Goal: Task Accomplishment & Management: Manage account settings

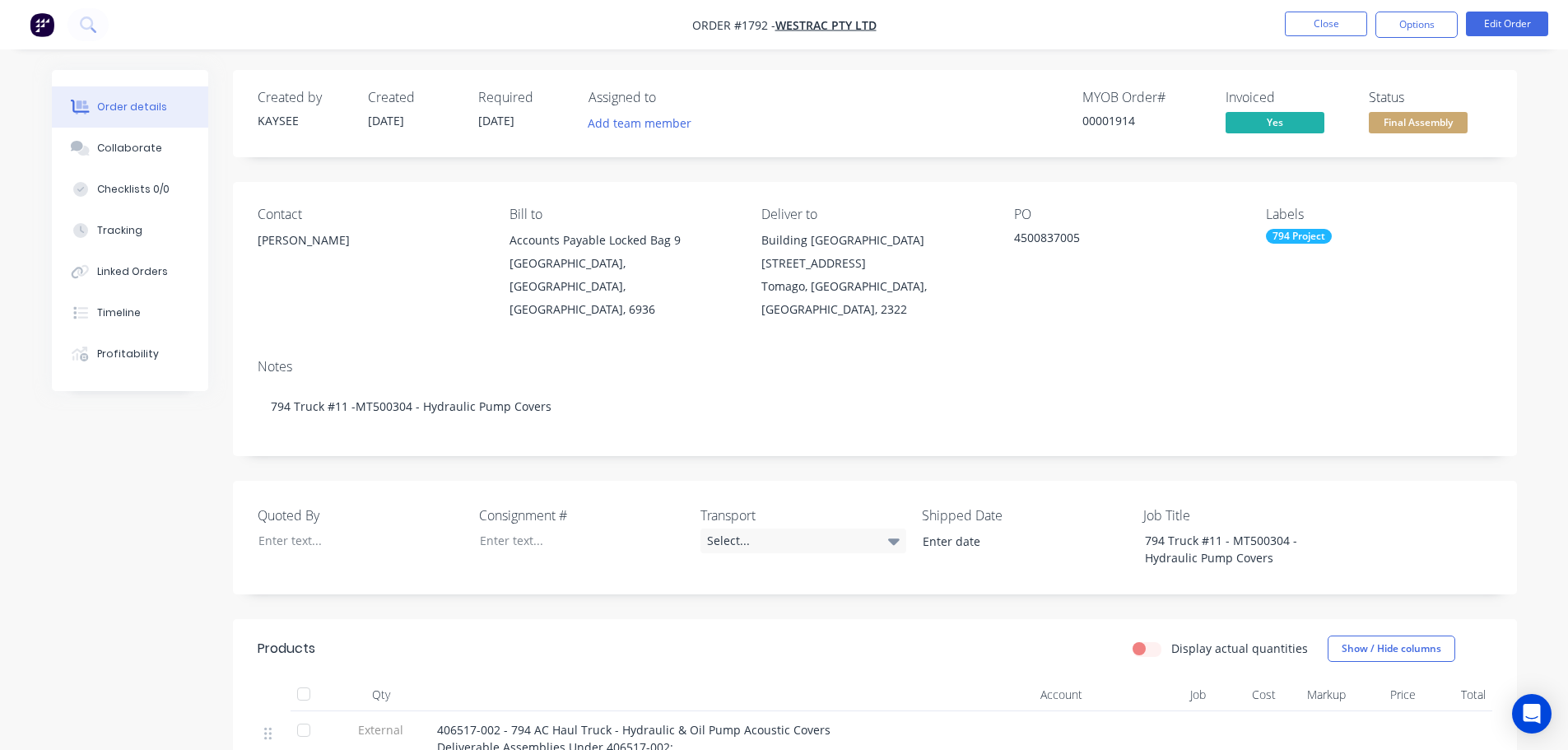
scroll to position [247, 0]
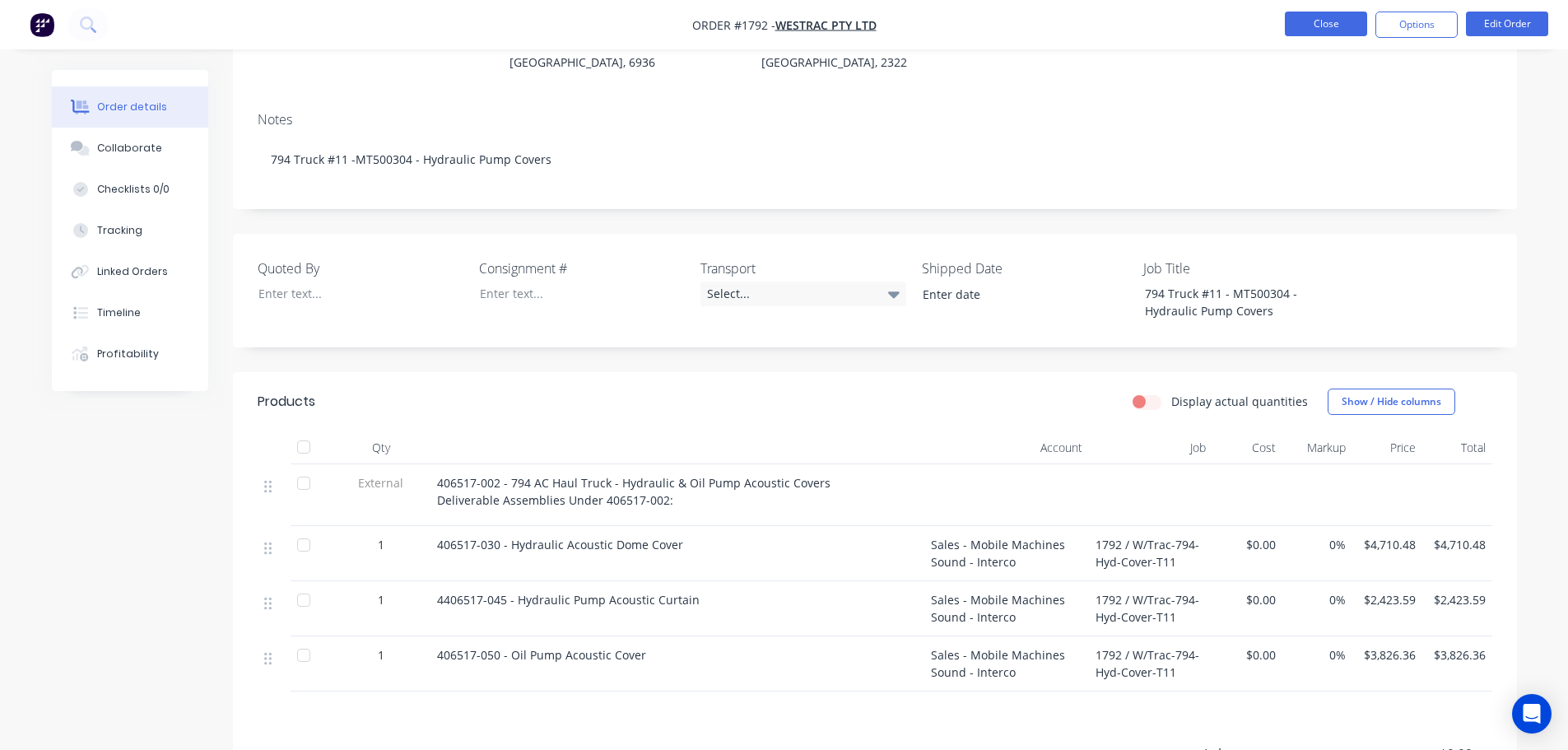
click at [1323, 26] on button "Close" at bounding box center [1326, 23] width 82 height 24
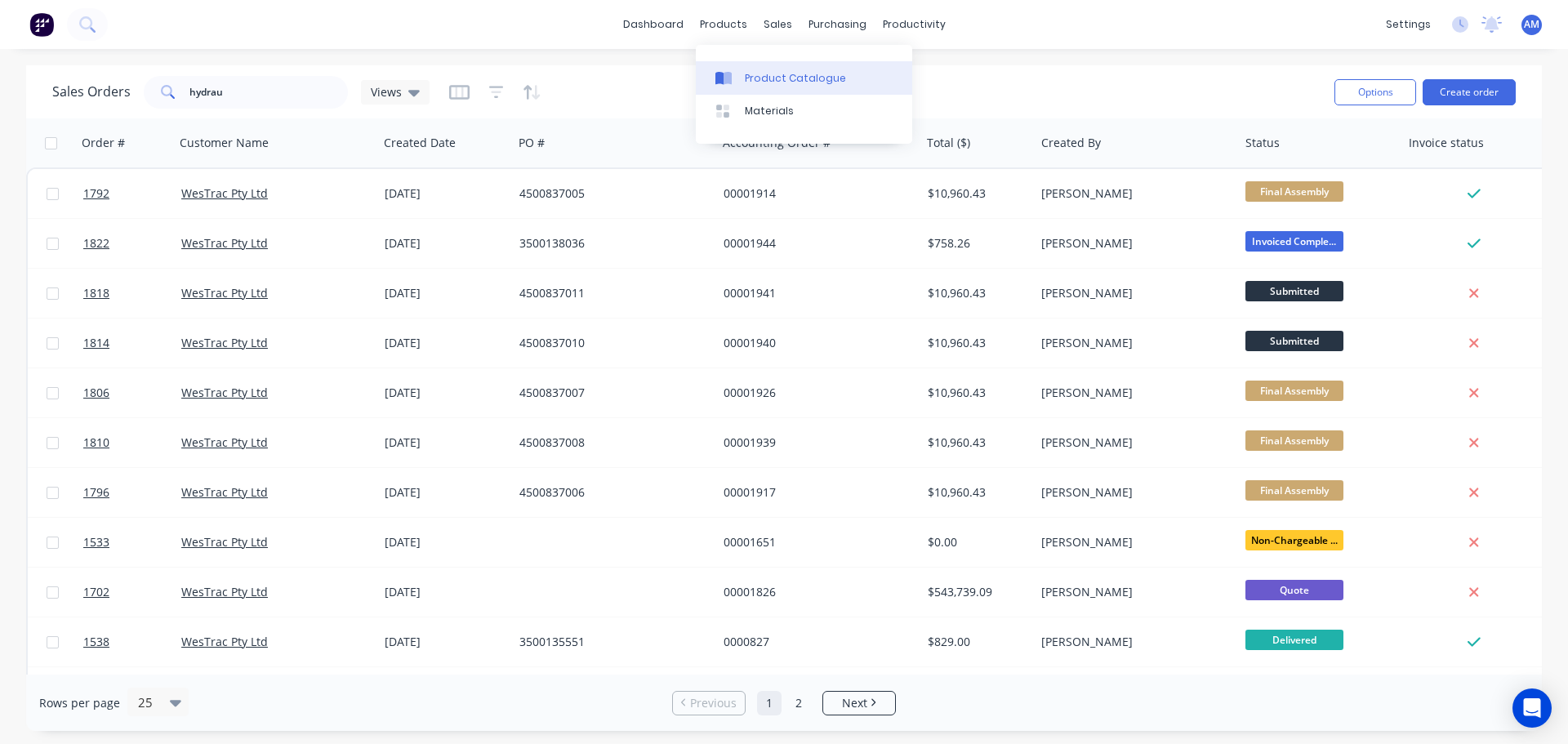
click at [773, 75] on div "Product Catalogue" at bounding box center [795, 78] width 101 height 14
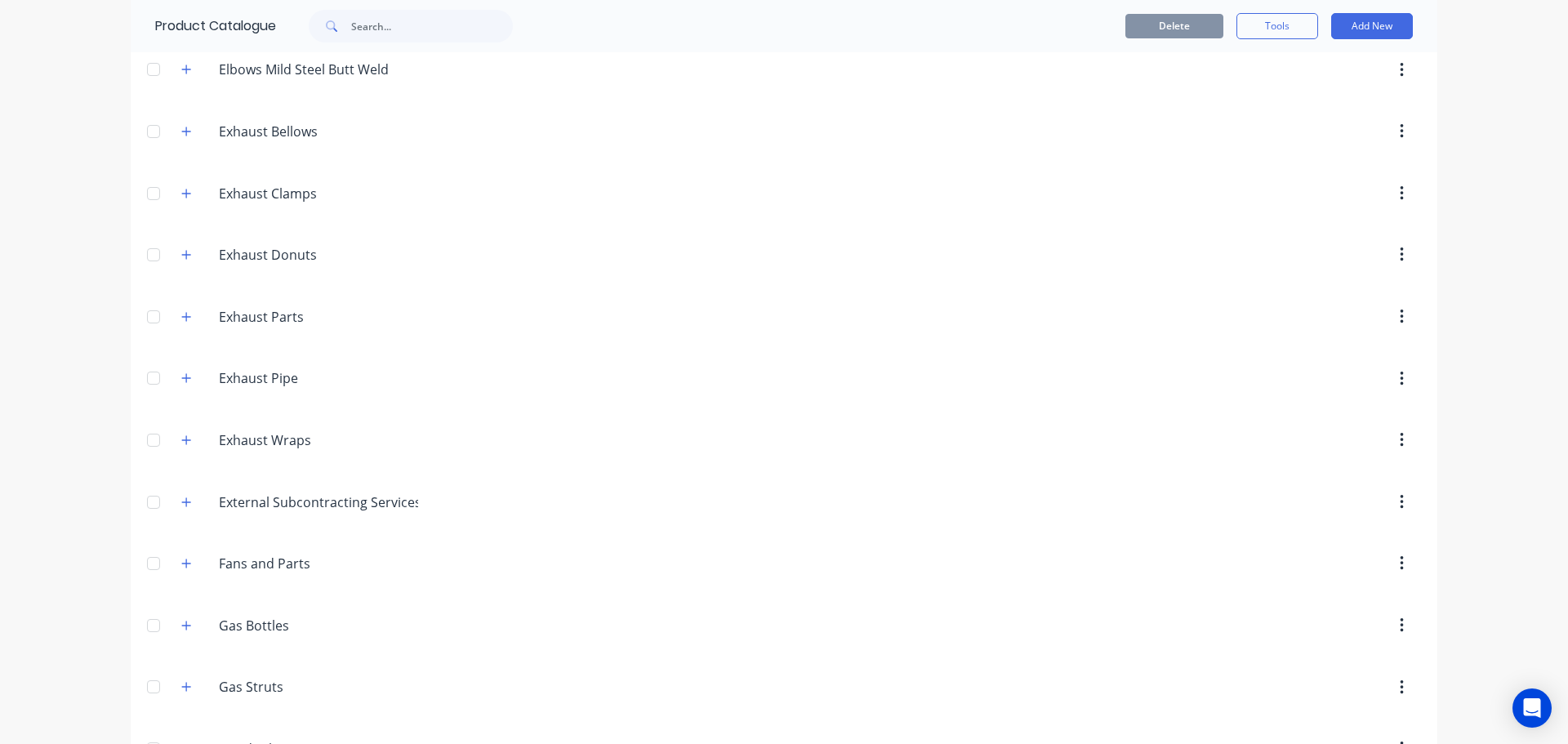
scroll to position [478, 0]
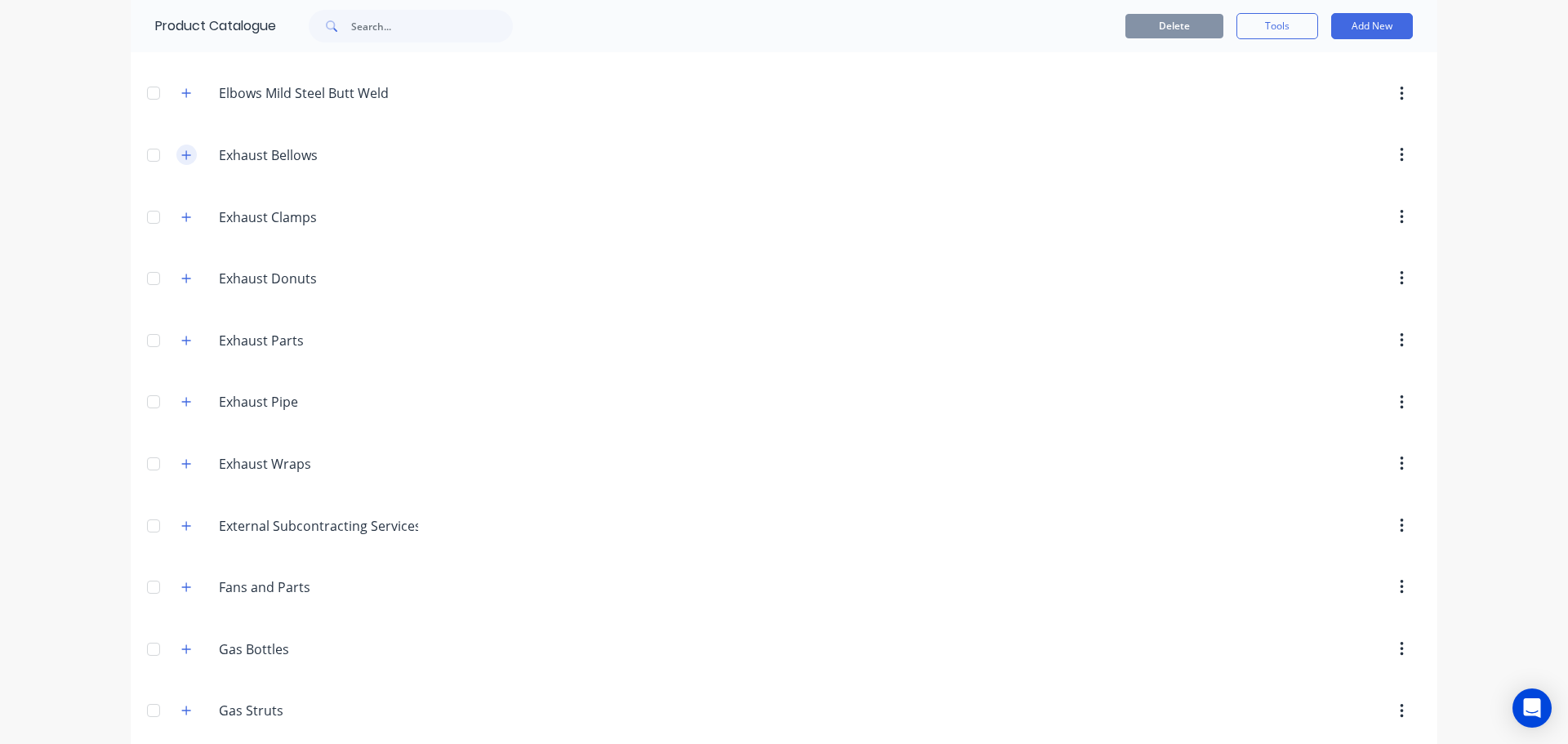
click at [182, 157] on icon "button" at bounding box center [186, 155] width 10 height 12
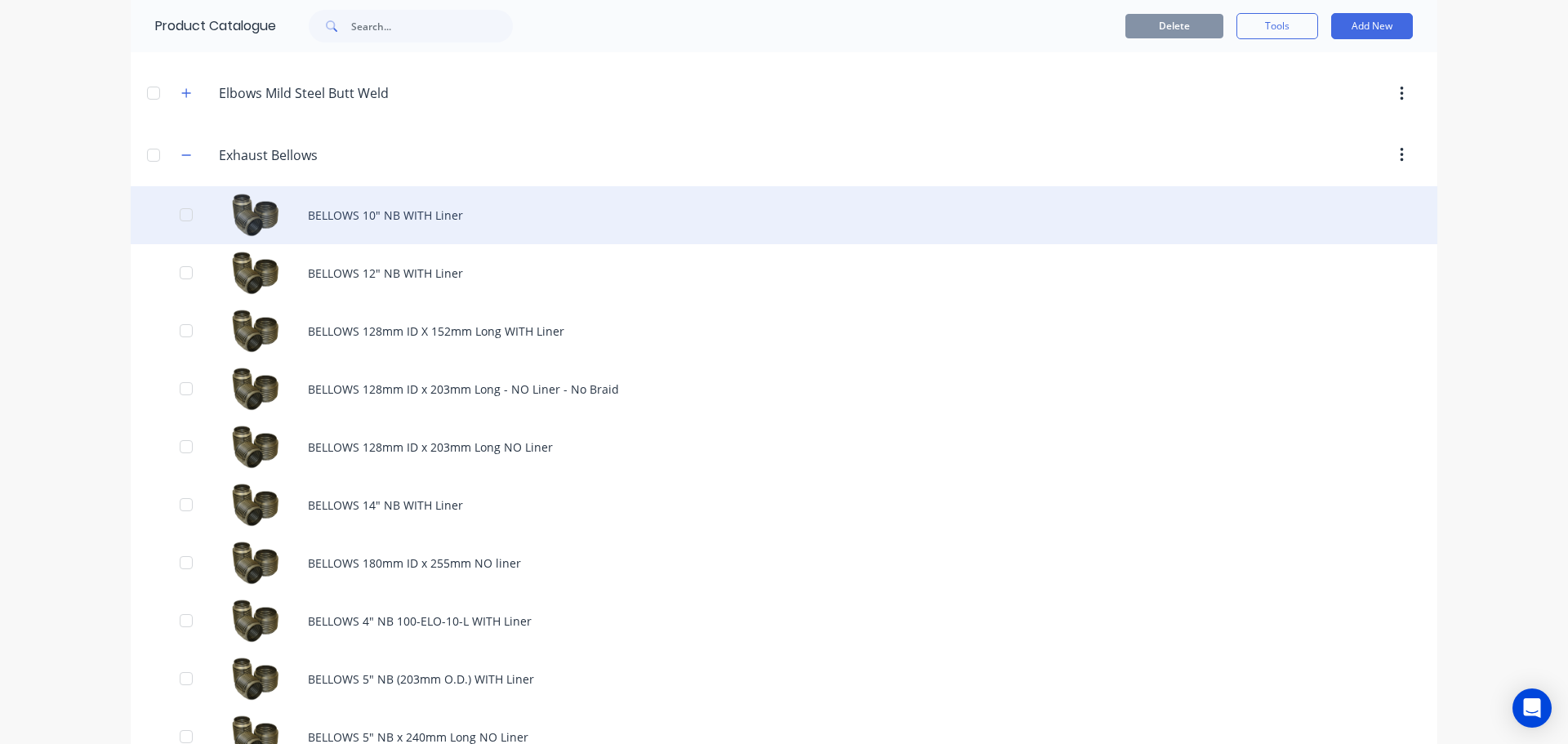
click at [390, 217] on div "BELLOWS 10" NB WITH Liner" at bounding box center [784, 215] width 1307 height 58
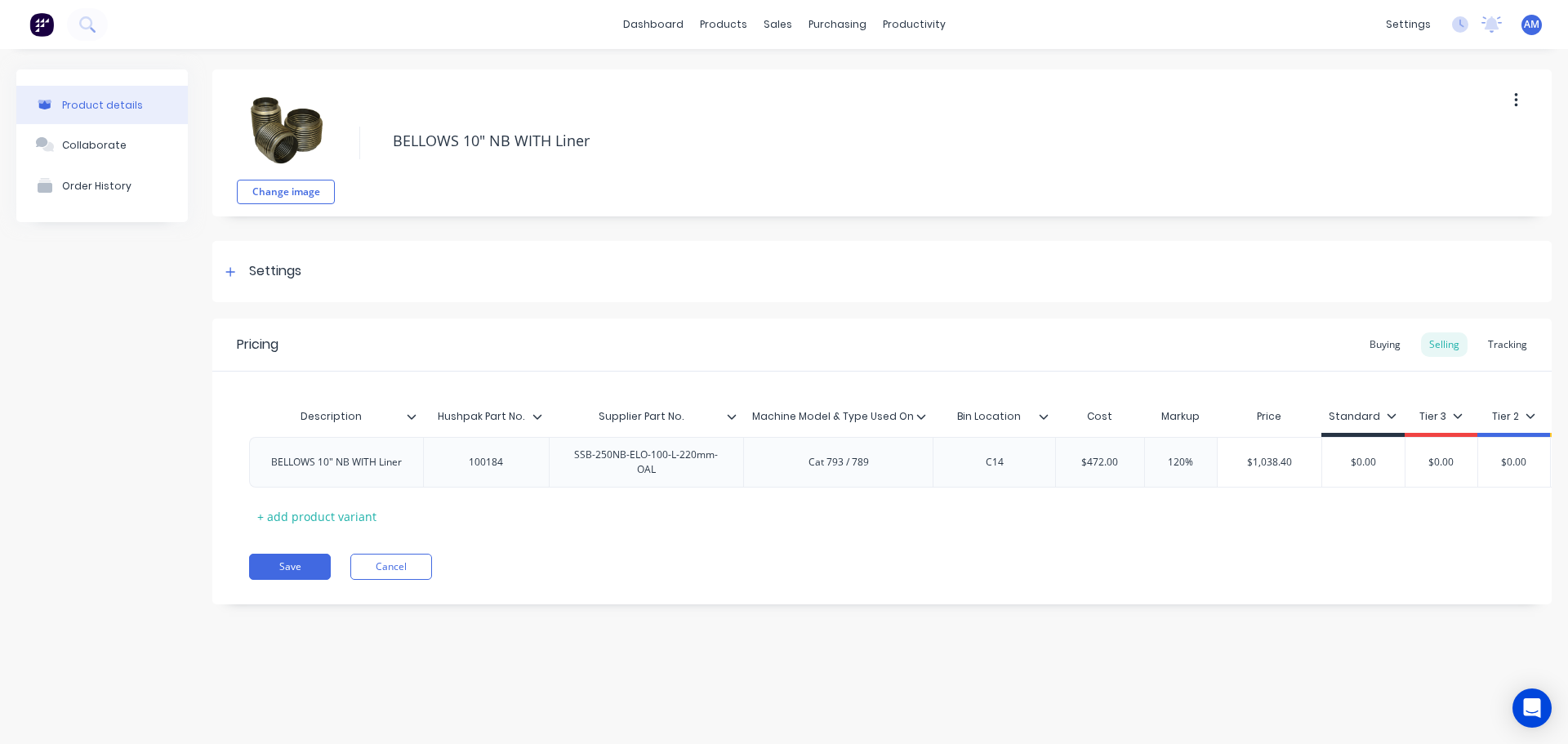
click at [1513, 105] on button "button" at bounding box center [1516, 100] width 38 height 30
click at [299, 579] on button "Save" at bounding box center [290, 566] width 81 height 26
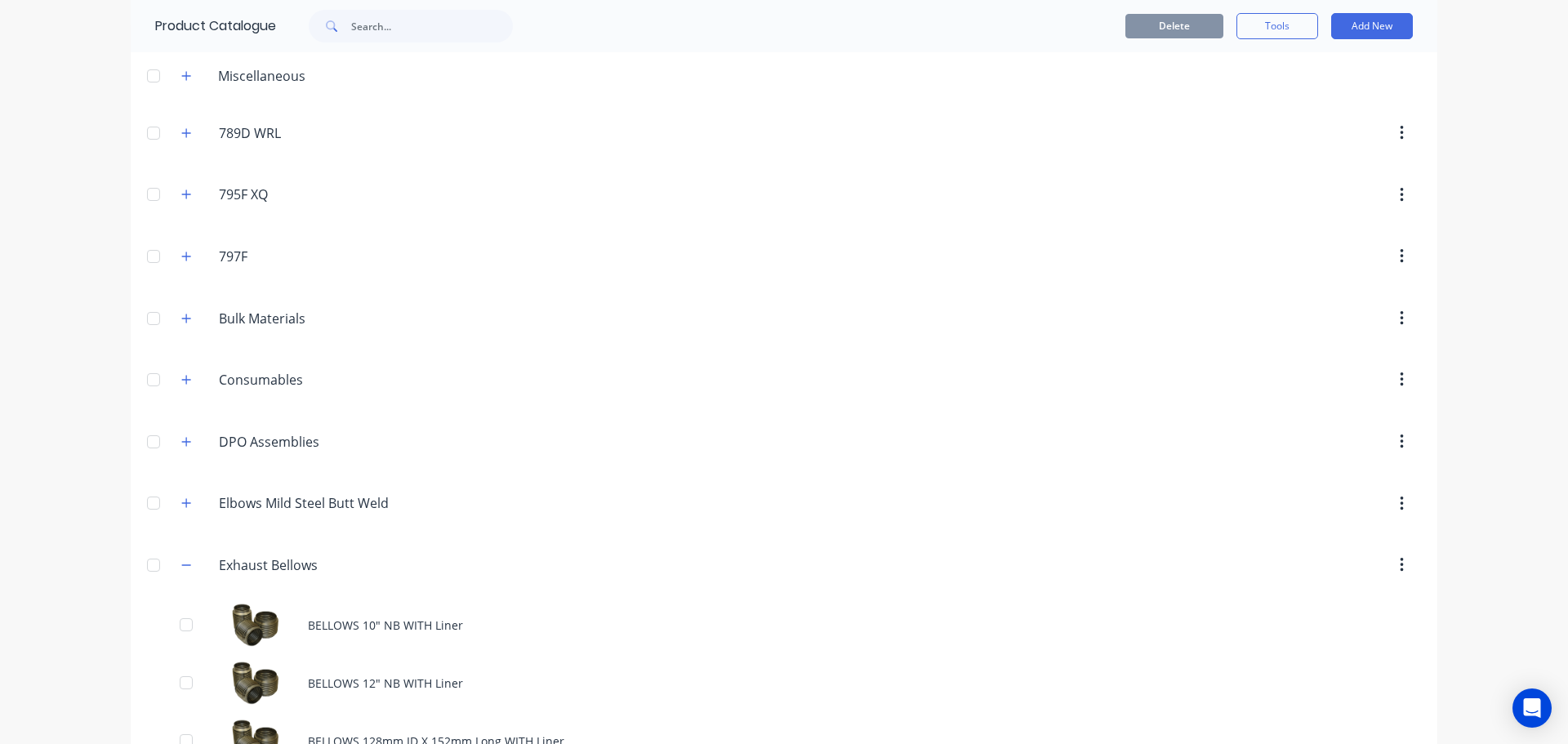
scroll to position [245, 0]
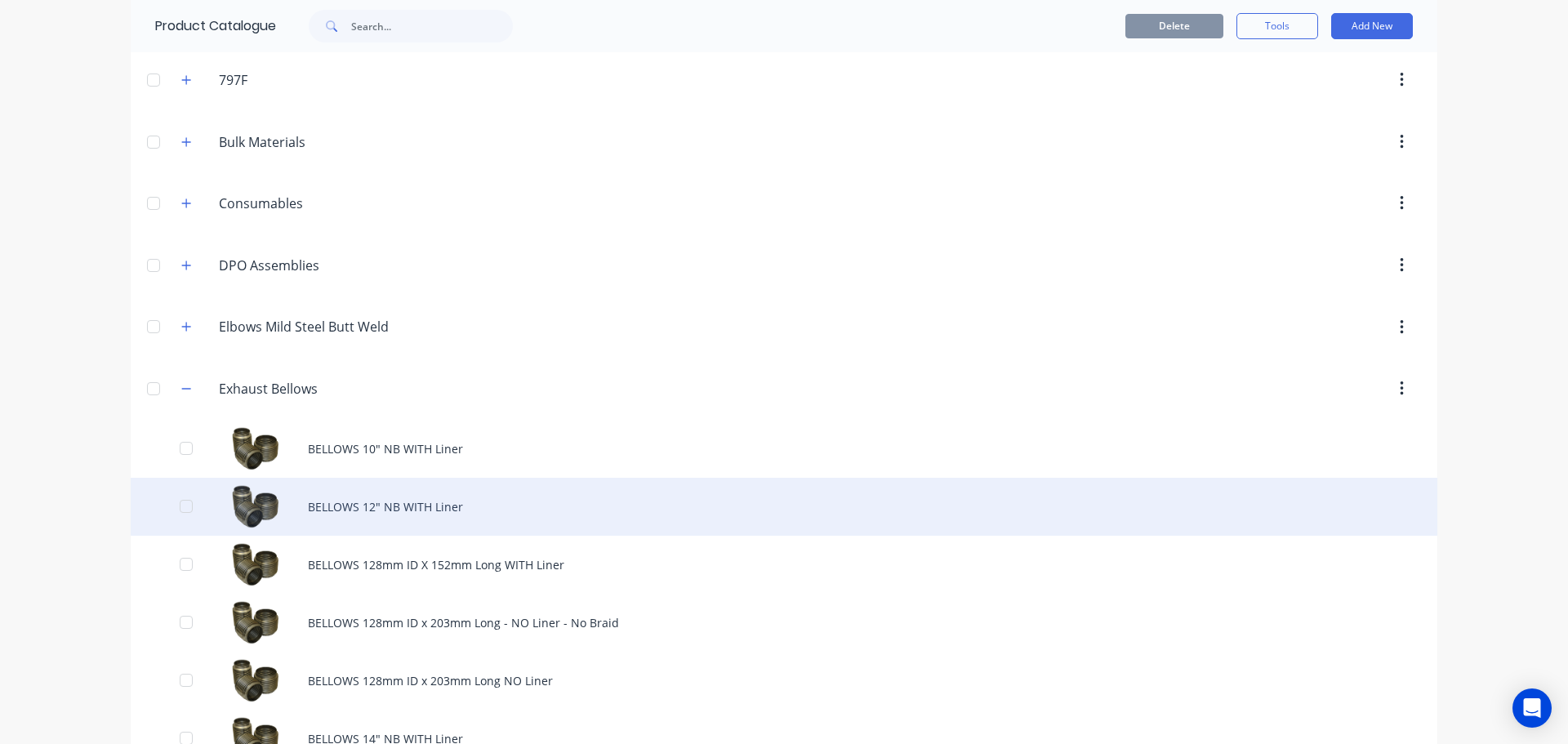
click at [405, 502] on div "BELLOWS 12" NB WITH Liner" at bounding box center [784, 506] width 1307 height 58
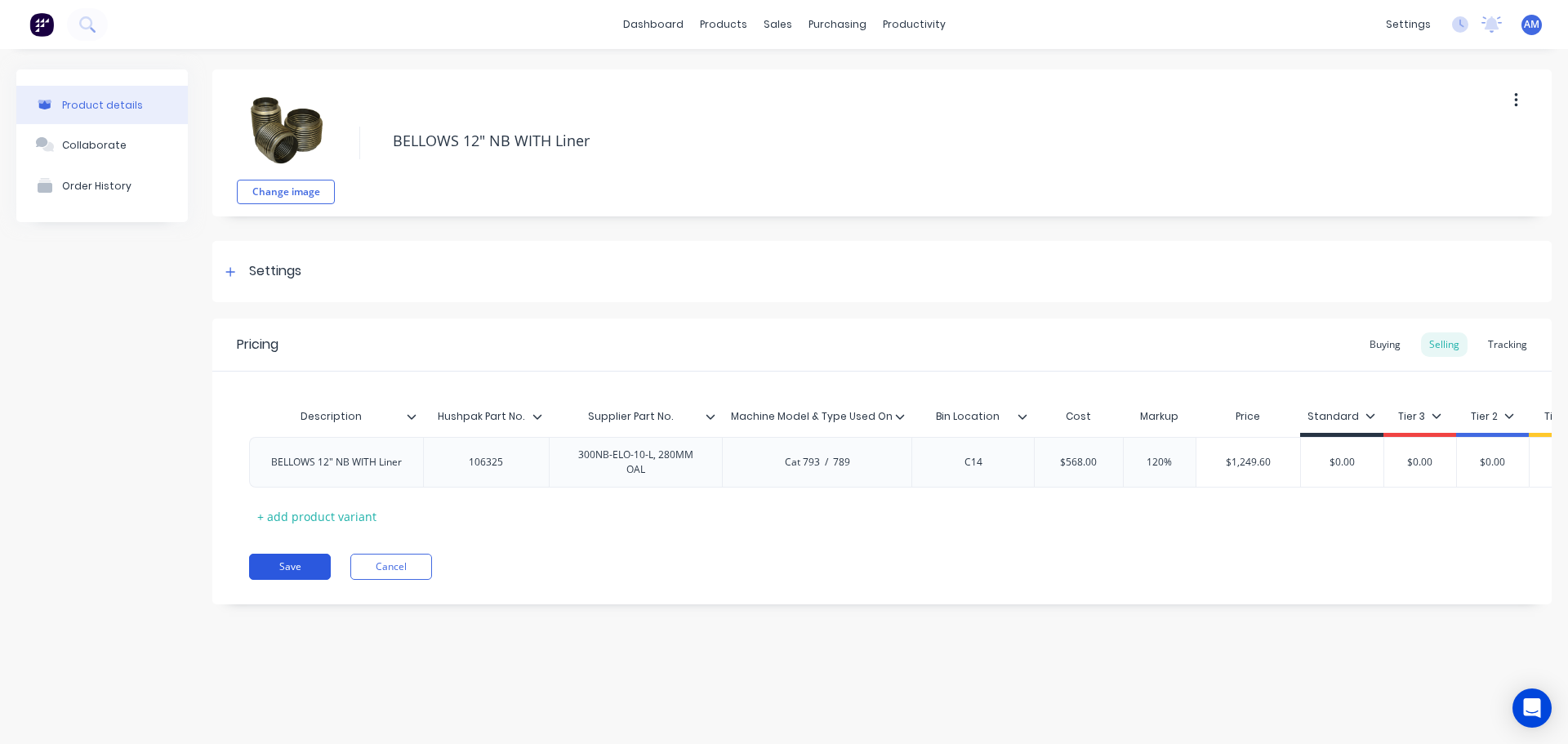
click at [301, 576] on button "Save" at bounding box center [290, 566] width 81 height 26
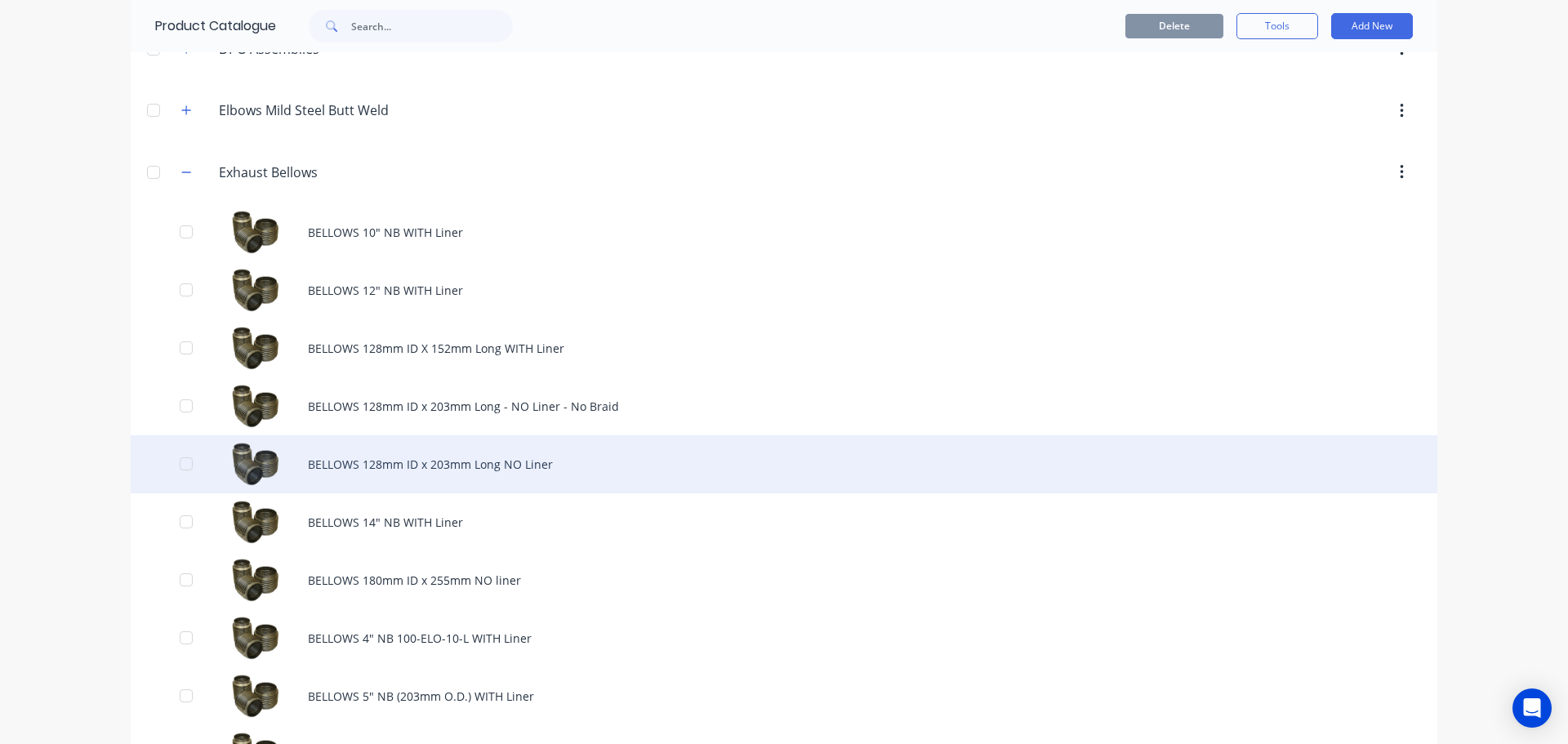
scroll to position [490, 0]
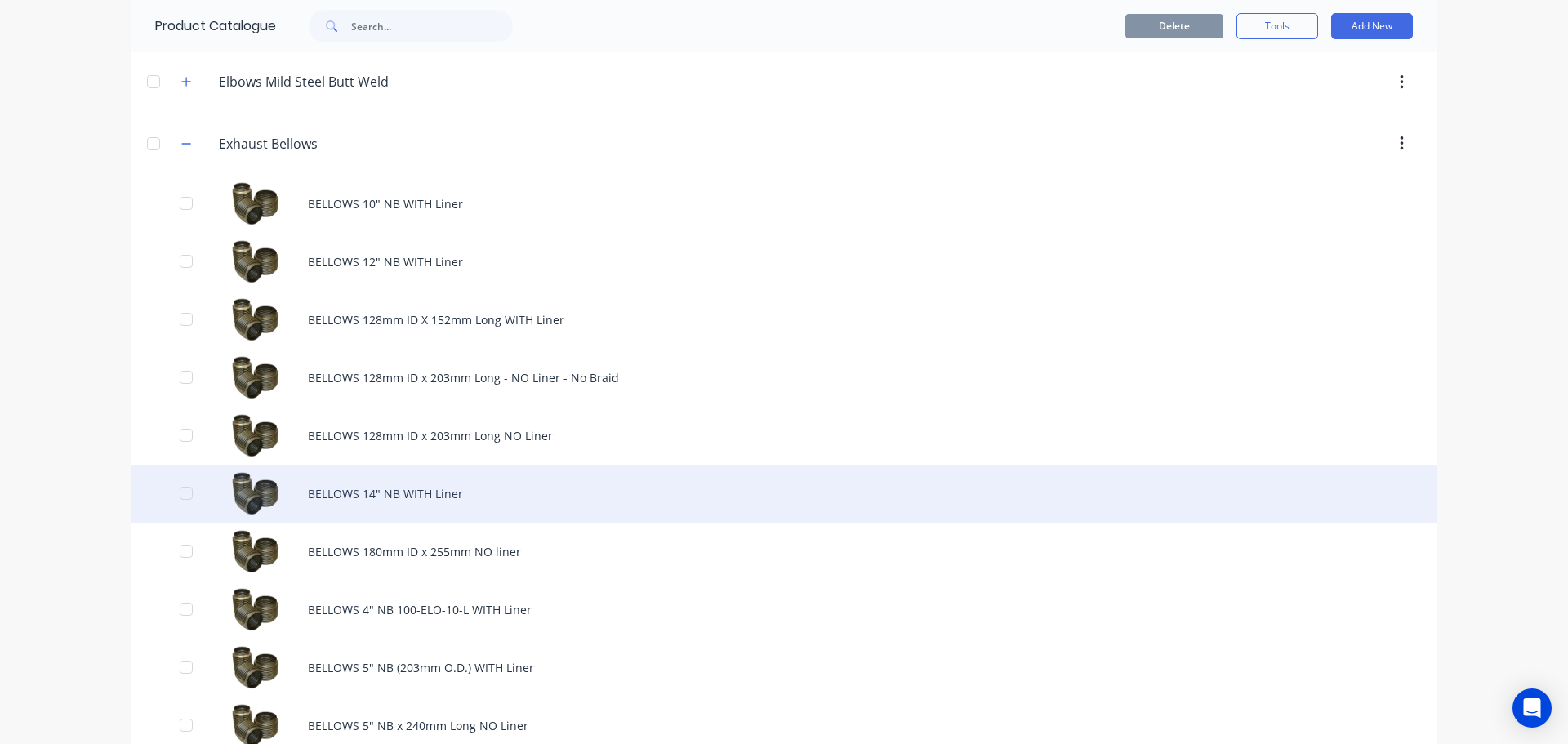
click at [455, 497] on div "BELLOWS 14" NB WITH Liner" at bounding box center [784, 494] width 1307 height 58
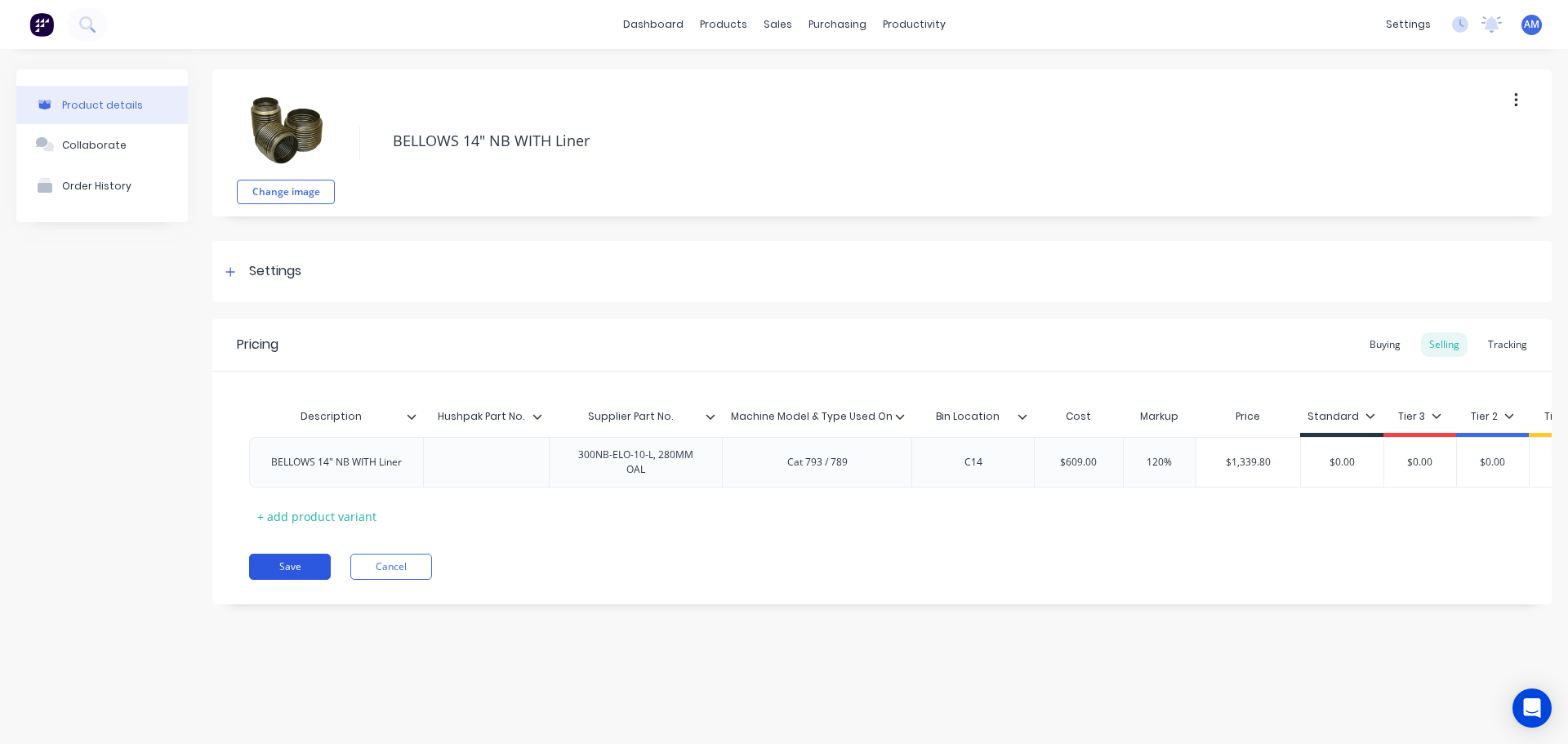
click at [281, 570] on button "Save" at bounding box center [290, 566] width 81 height 26
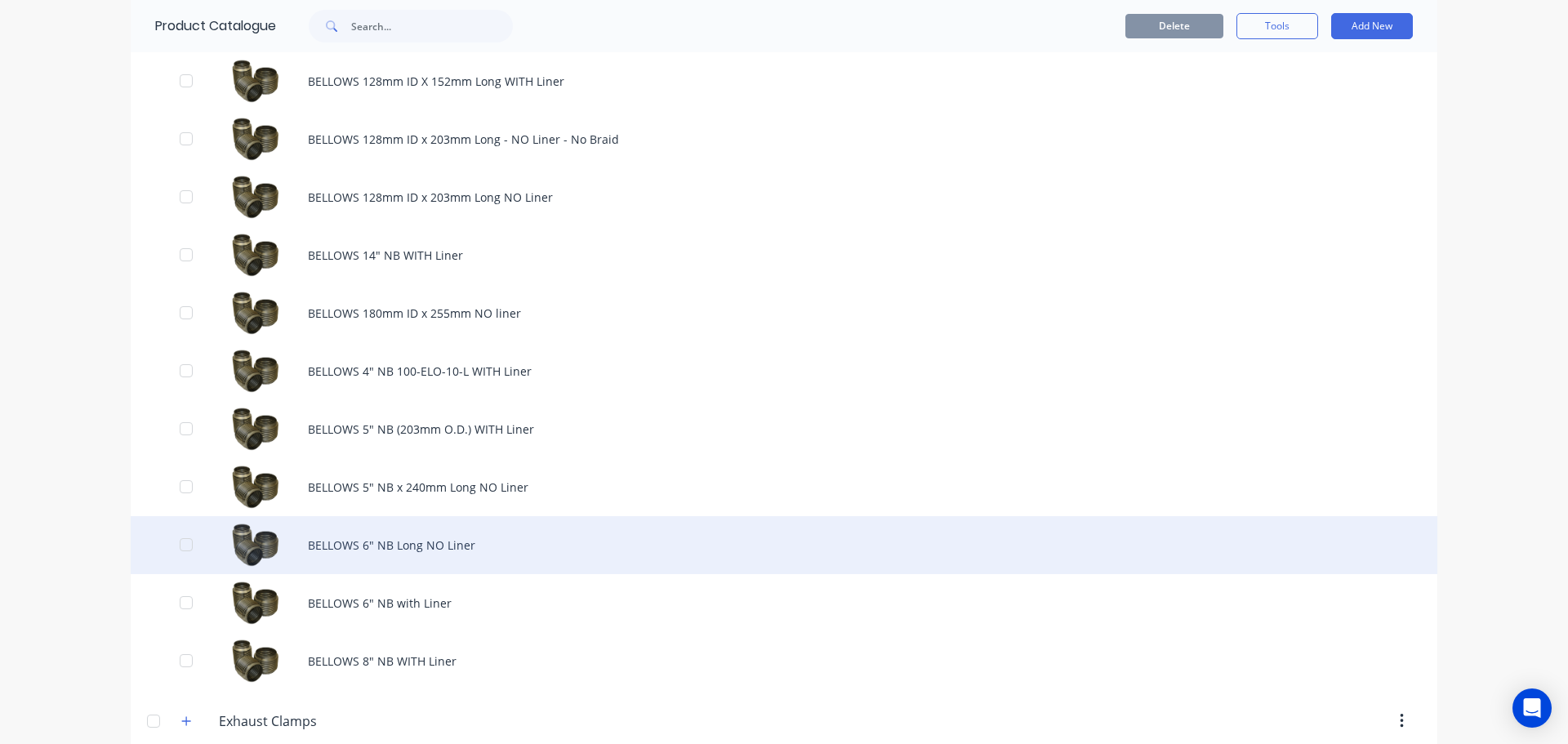
scroll to position [735, 0]
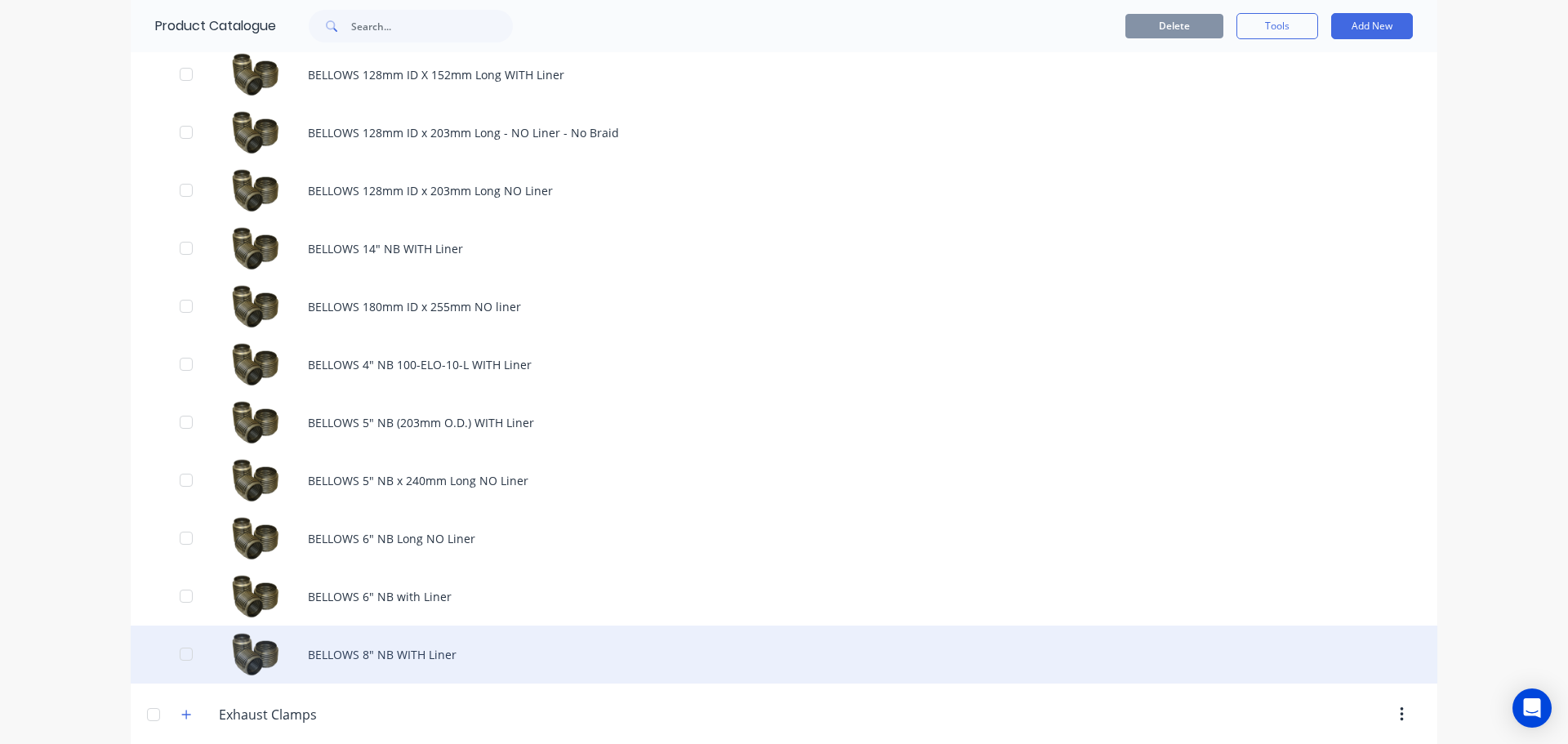
click at [395, 651] on div "BELLOWS 8" NB WITH Liner" at bounding box center [784, 655] width 1307 height 58
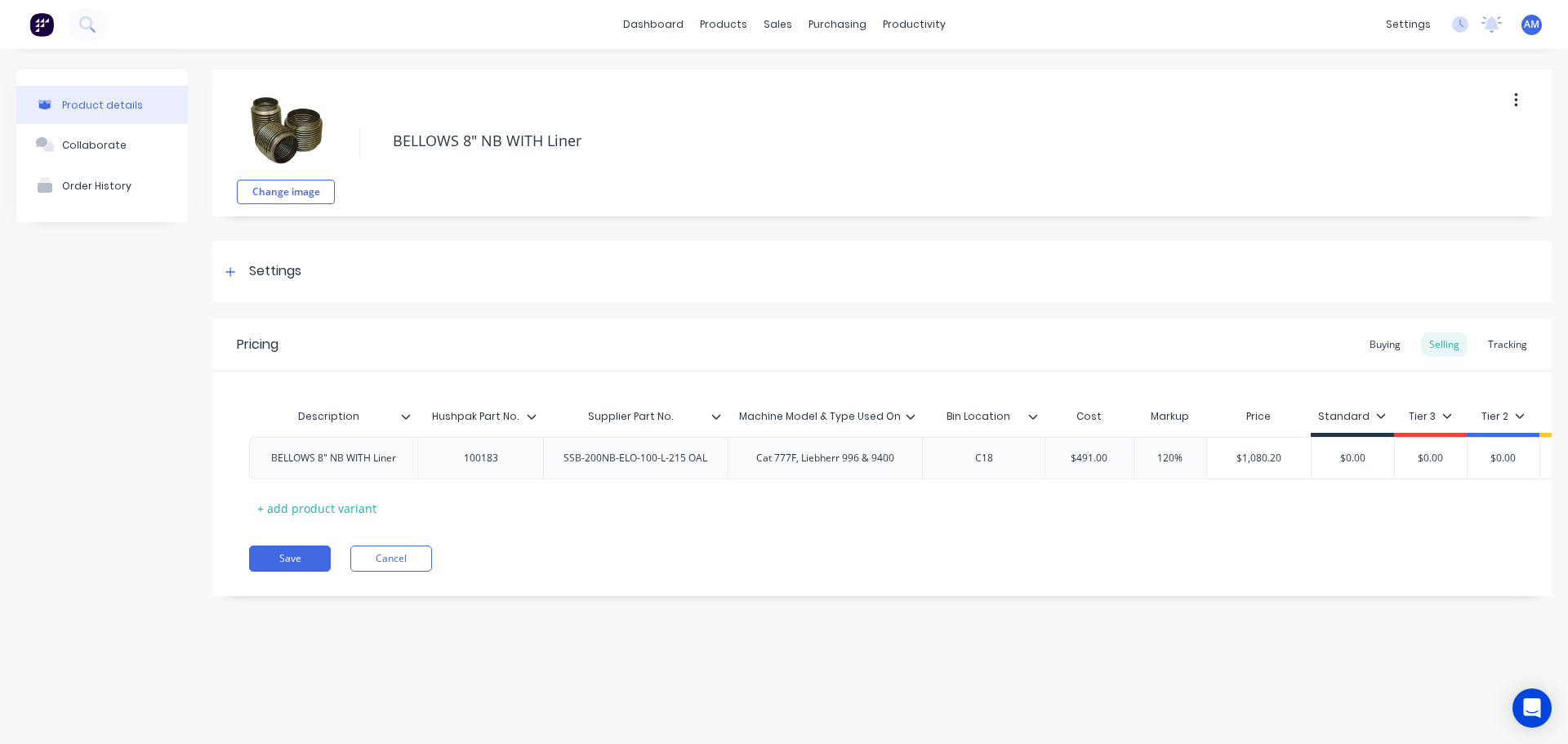
type textarea "x"
click at [987, 466] on div "C18" at bounding box center [984, 458] width 81 height 21
click at [1001, 473] on div "C18" at bounding box center [983, 458] width 123 height 42
click at [996, 460] on div "C18" at bounding box center [984, 458] width 81 height 21
click at [281, 566] on button "Save" at bounding box center [290, 558] width 81 height 26
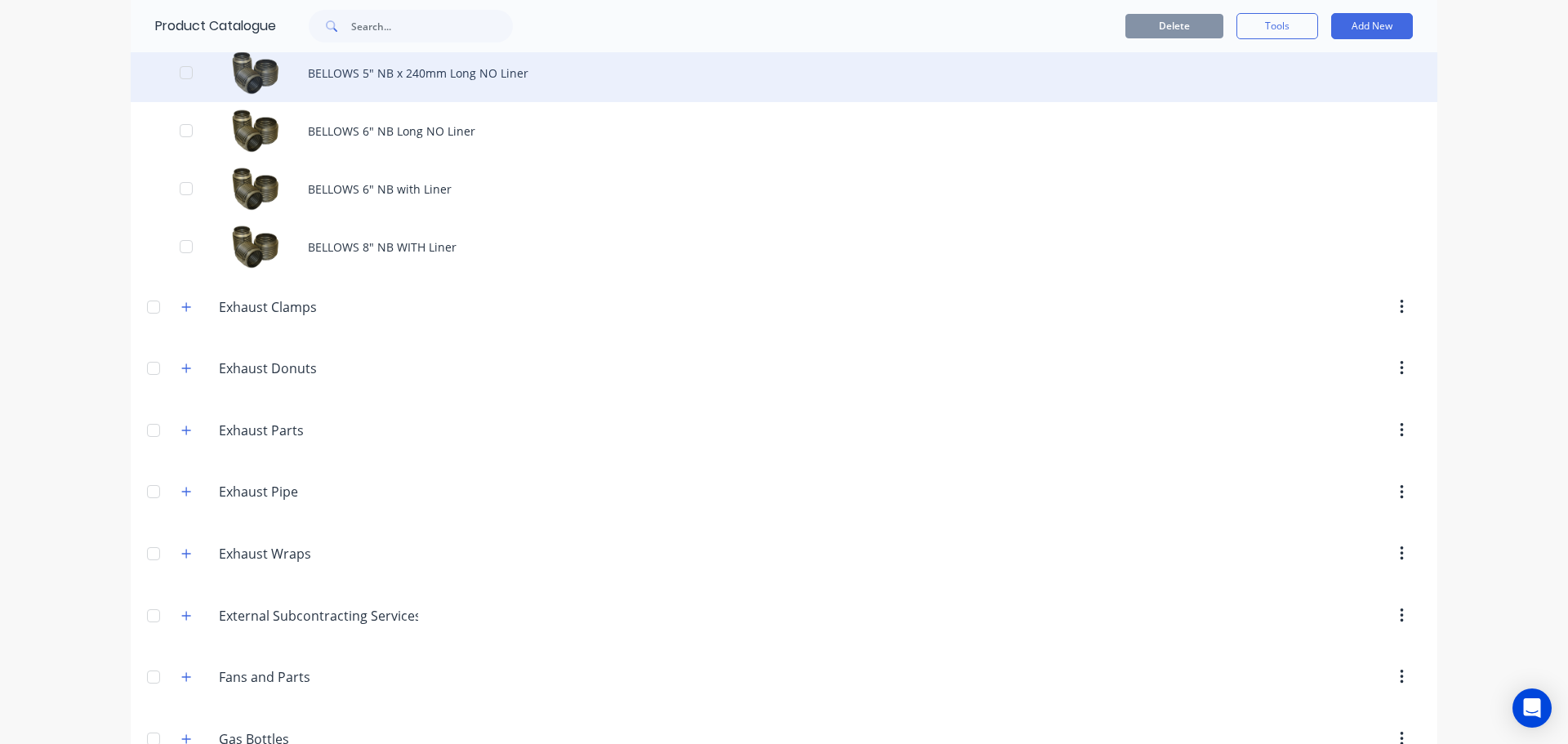
scroll to position [1144, 0]
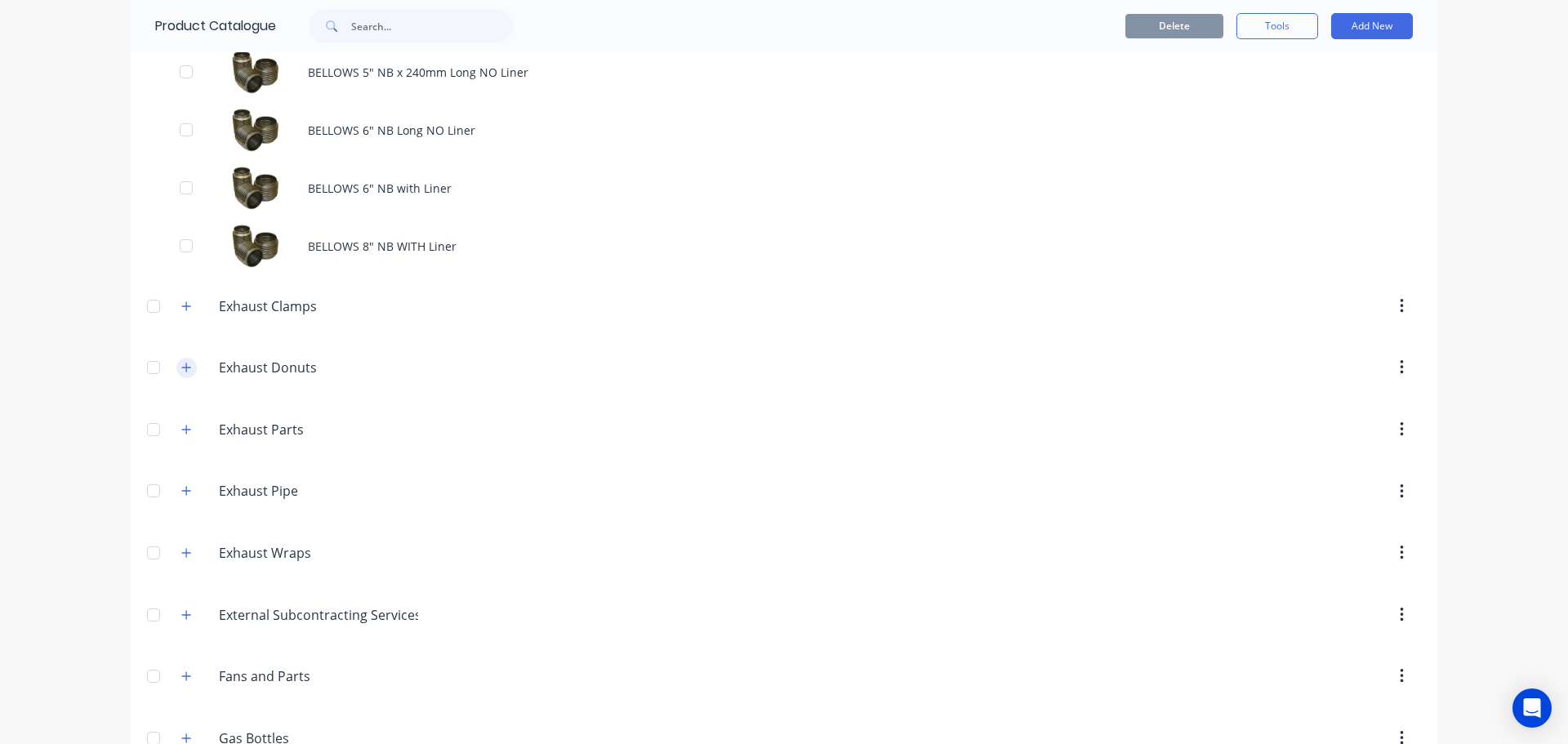
click at [182, 366] on icon "button" at bounding box center [187, 367] width 9 height 9
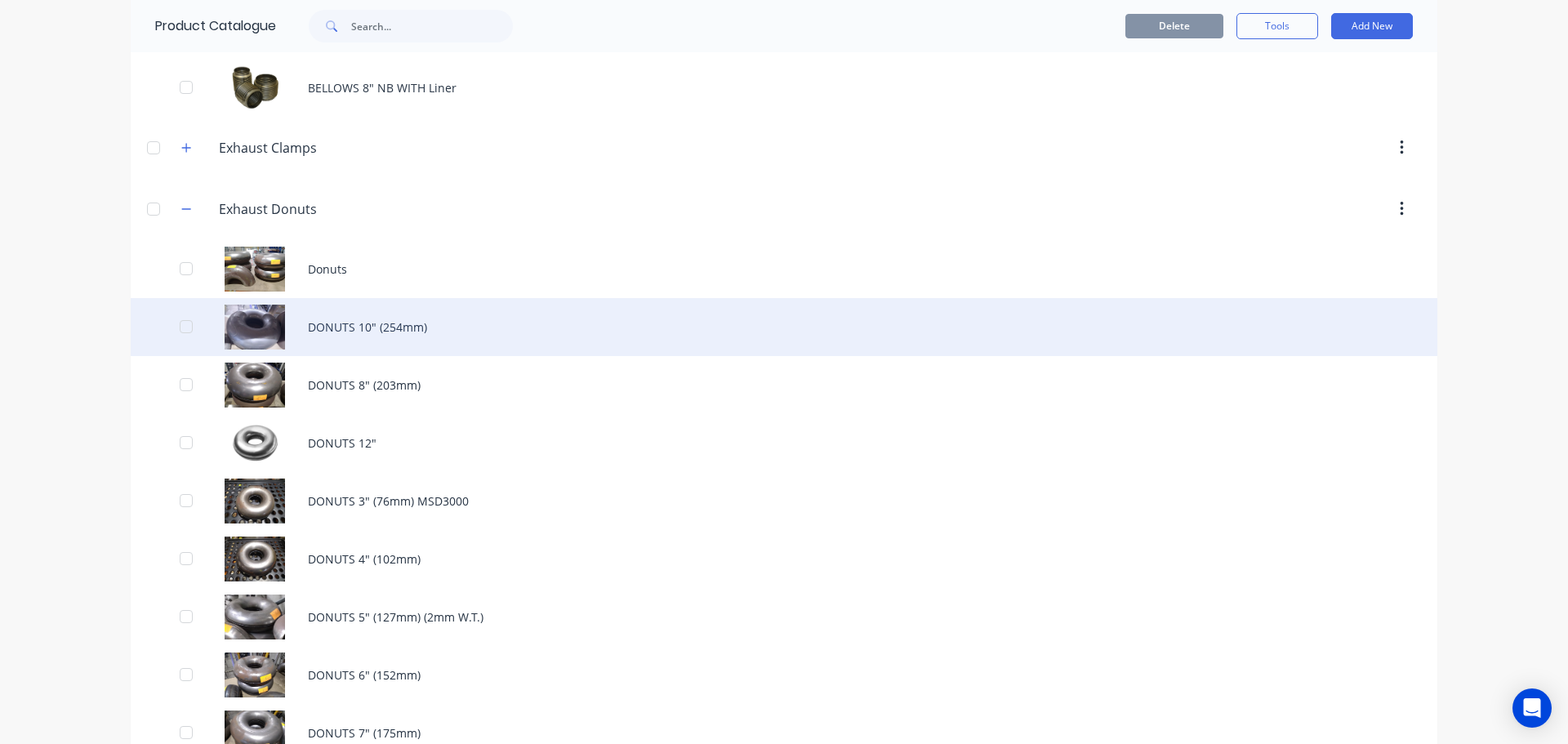
scroll to position [1306, 0]
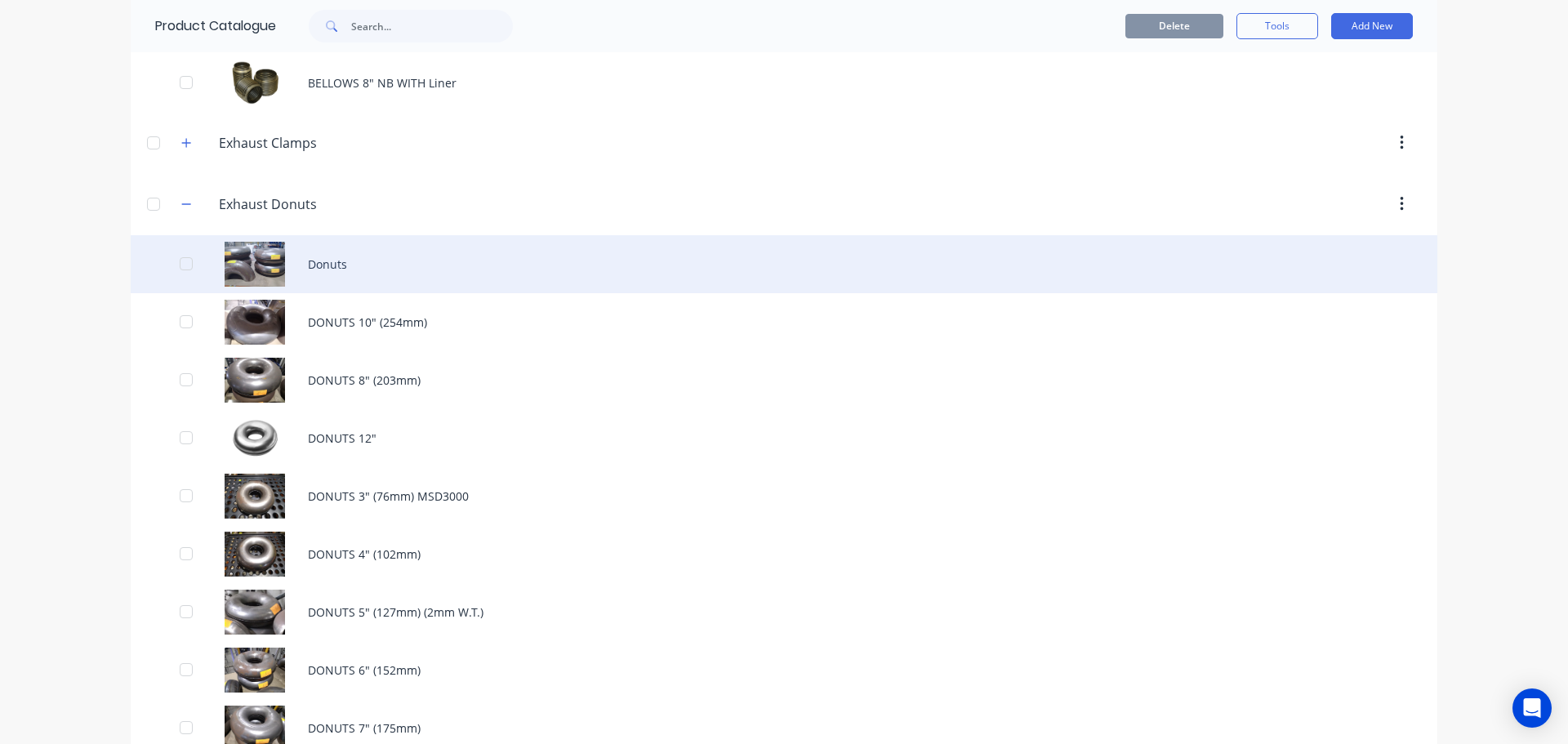
click at [328, 259] on div "Donuts" at bounding box center [784, 264] width 1307 height 58
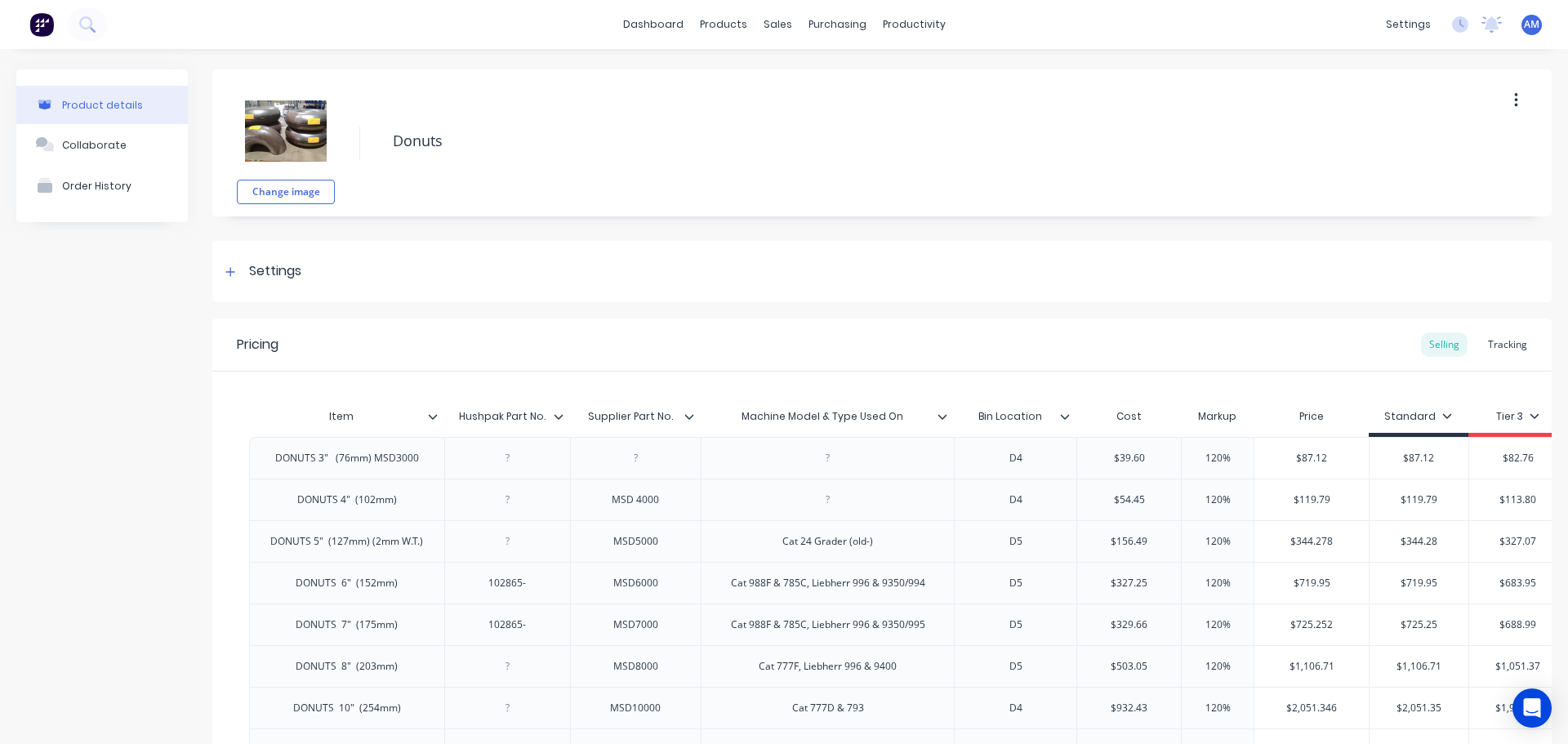
click at [99, 100] on div "Product details" at bounding box center [102, 106] width 81 height 13
click at [744, 75] on div "Product Catalogue" at bounding box center [789, 78] width 101 height 14
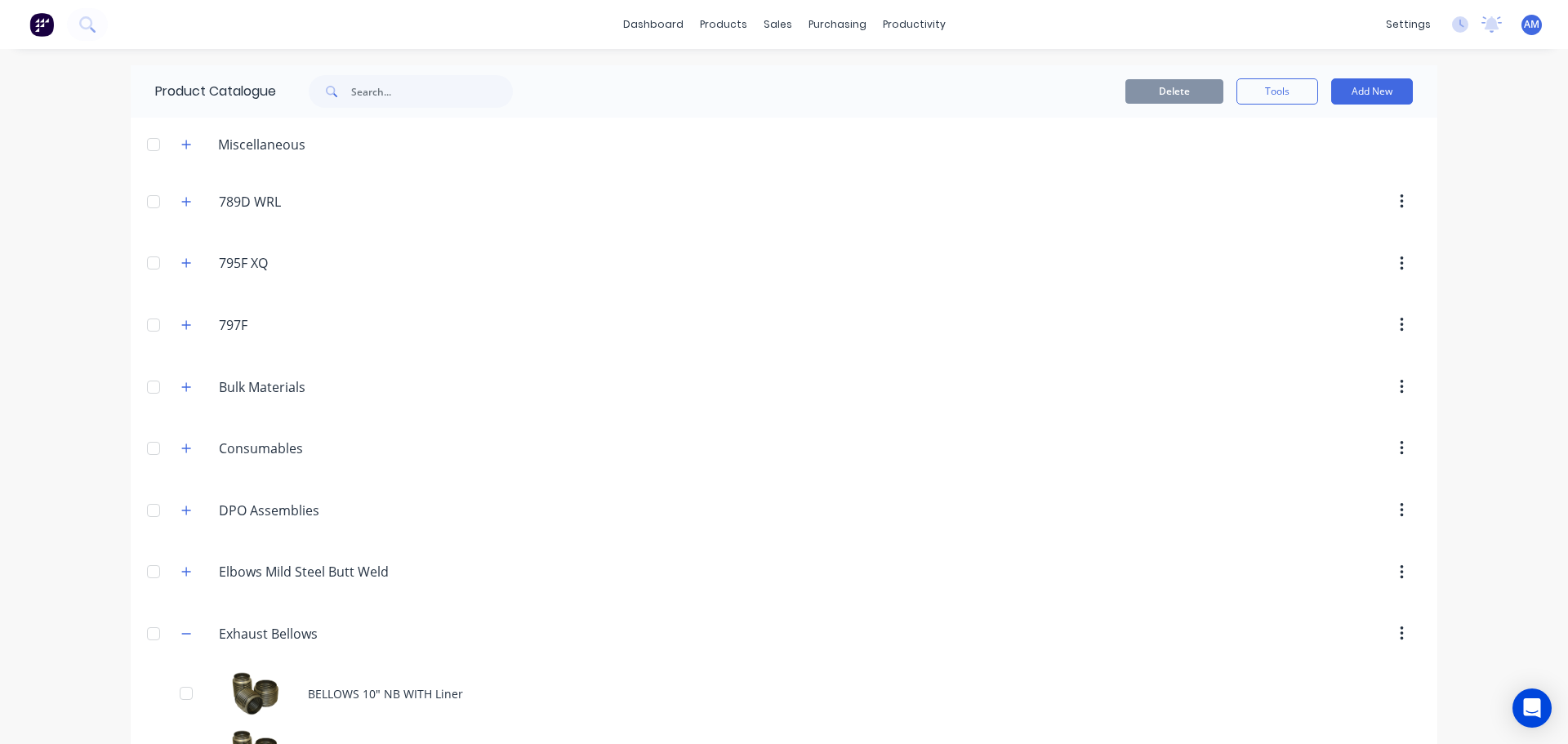
click at [267, 144] on div "Miscellaneous" at bounding box center [261, 145] width 114 height 20
click at [186, 140] on button "button" at bounding box center [186, 144] width 21 height 21
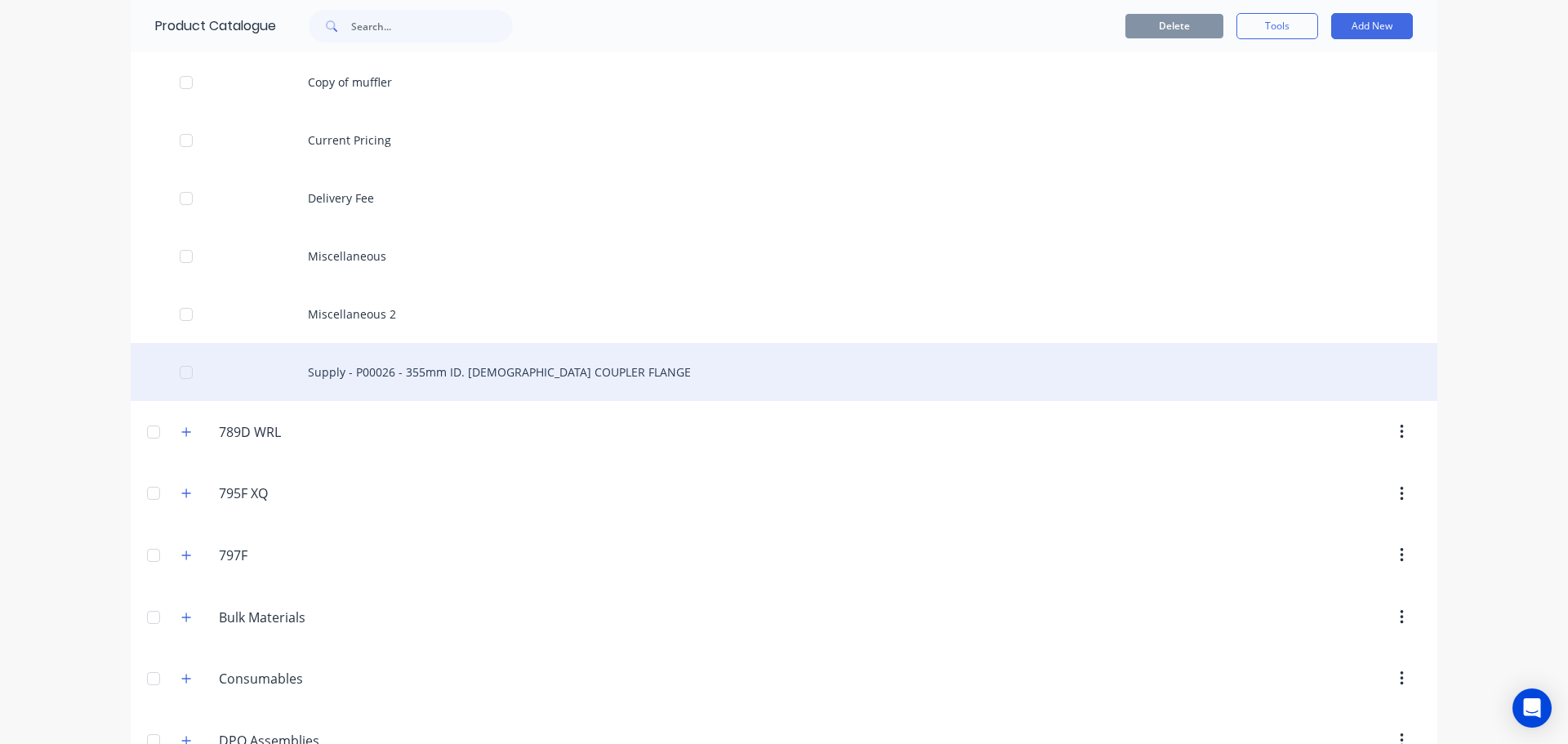
scroll to position [409, 0]
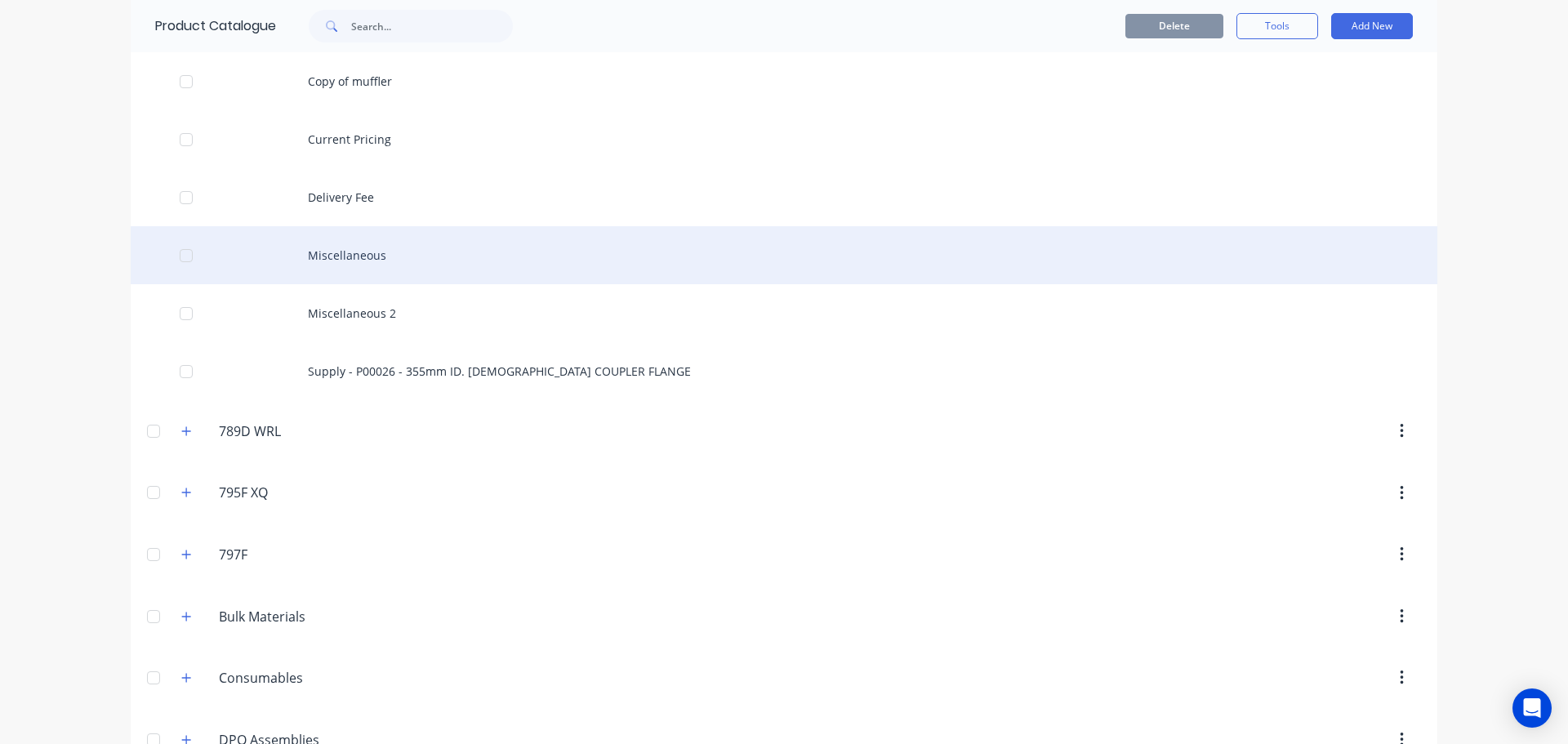
click at [360, 256] on div "Miscellaneous" at bounding box center [784, 255] width 1307 height 58
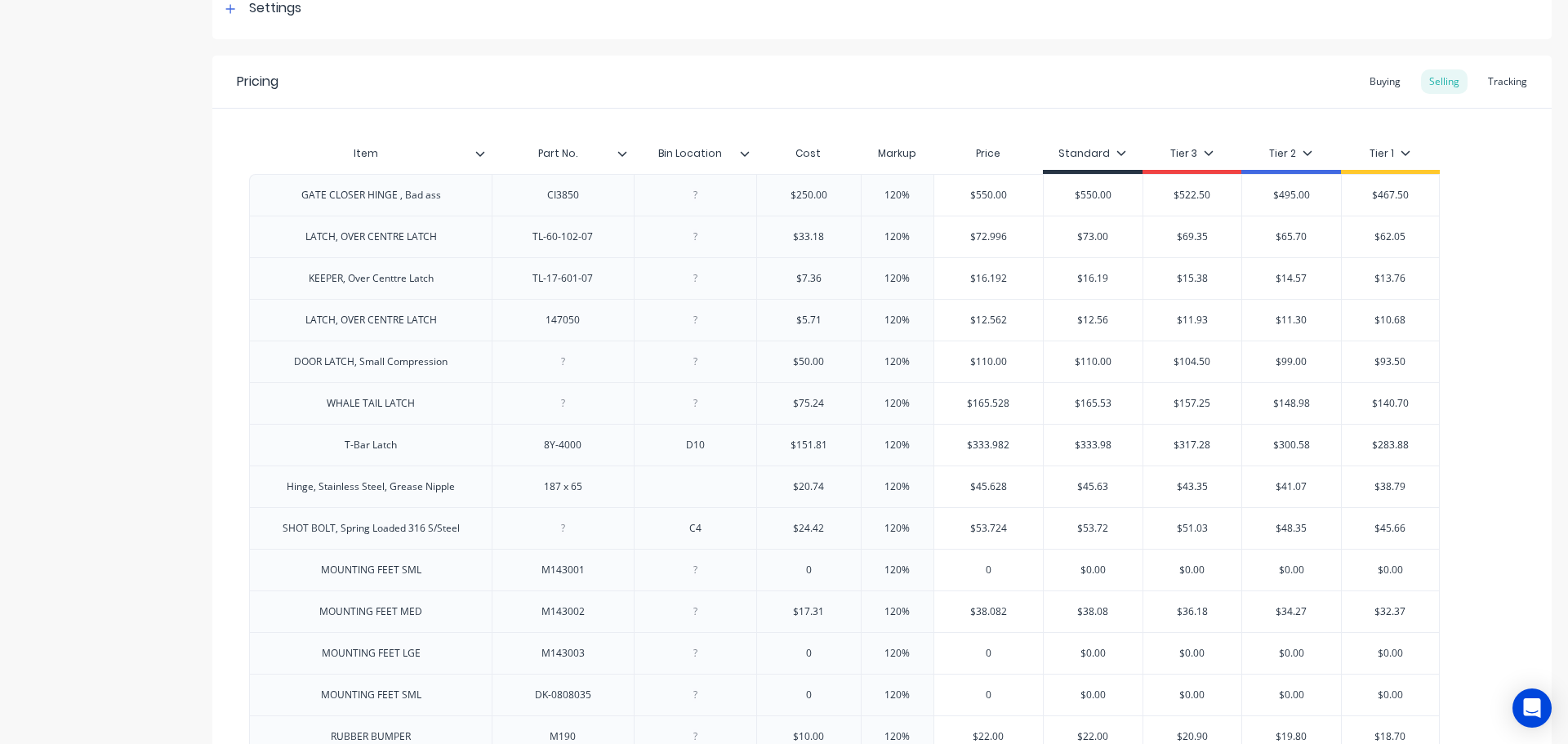
scroll to position [326, 0]
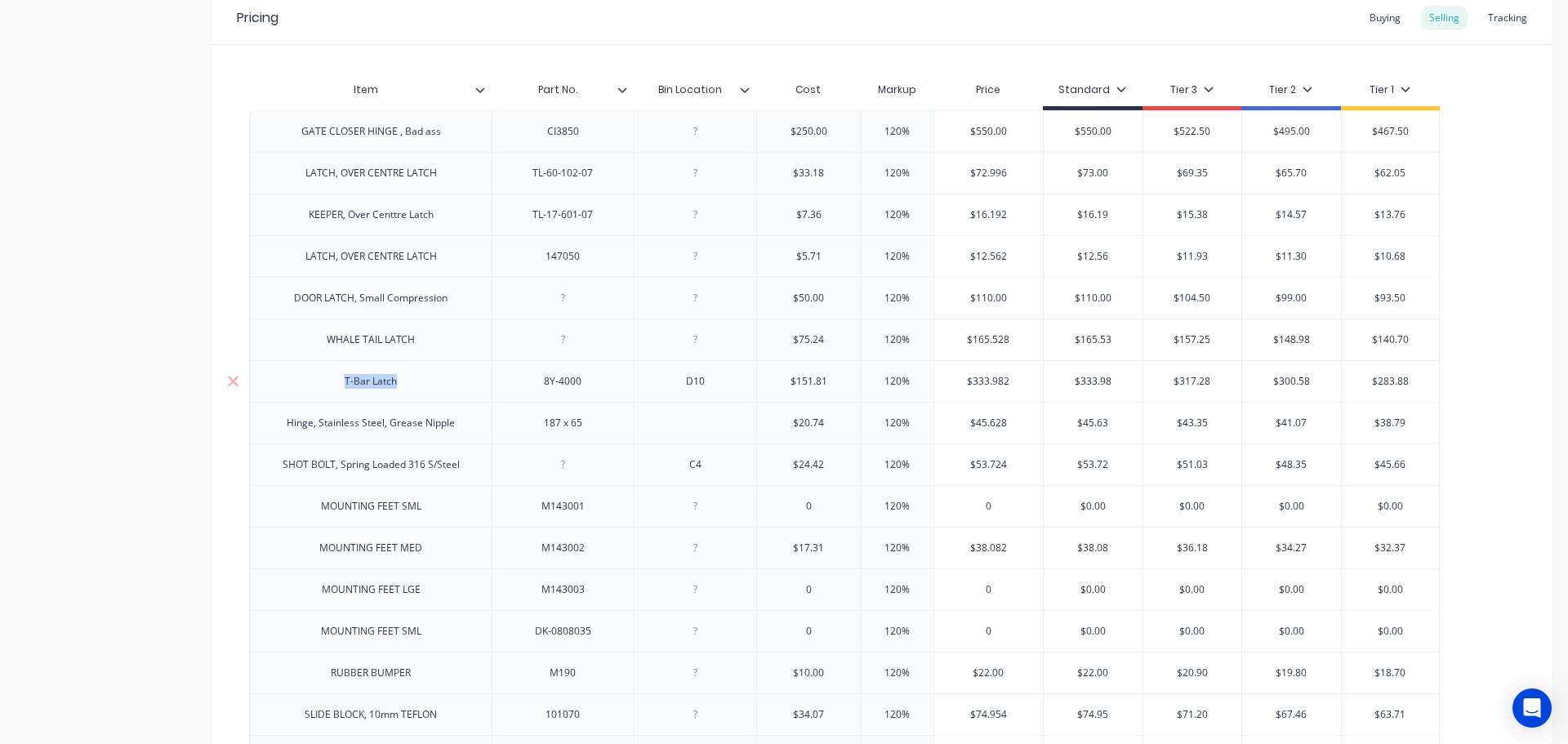
drag, startPoint x: 343, startPoint y: 389, endPoint x: 423, endPoint y: 389, distance: 80.0
click at [423, 389] on div "T-Bar Latch" at bounding box center [370, 381] width 242 height 42
copy div "T-Bar Latch"
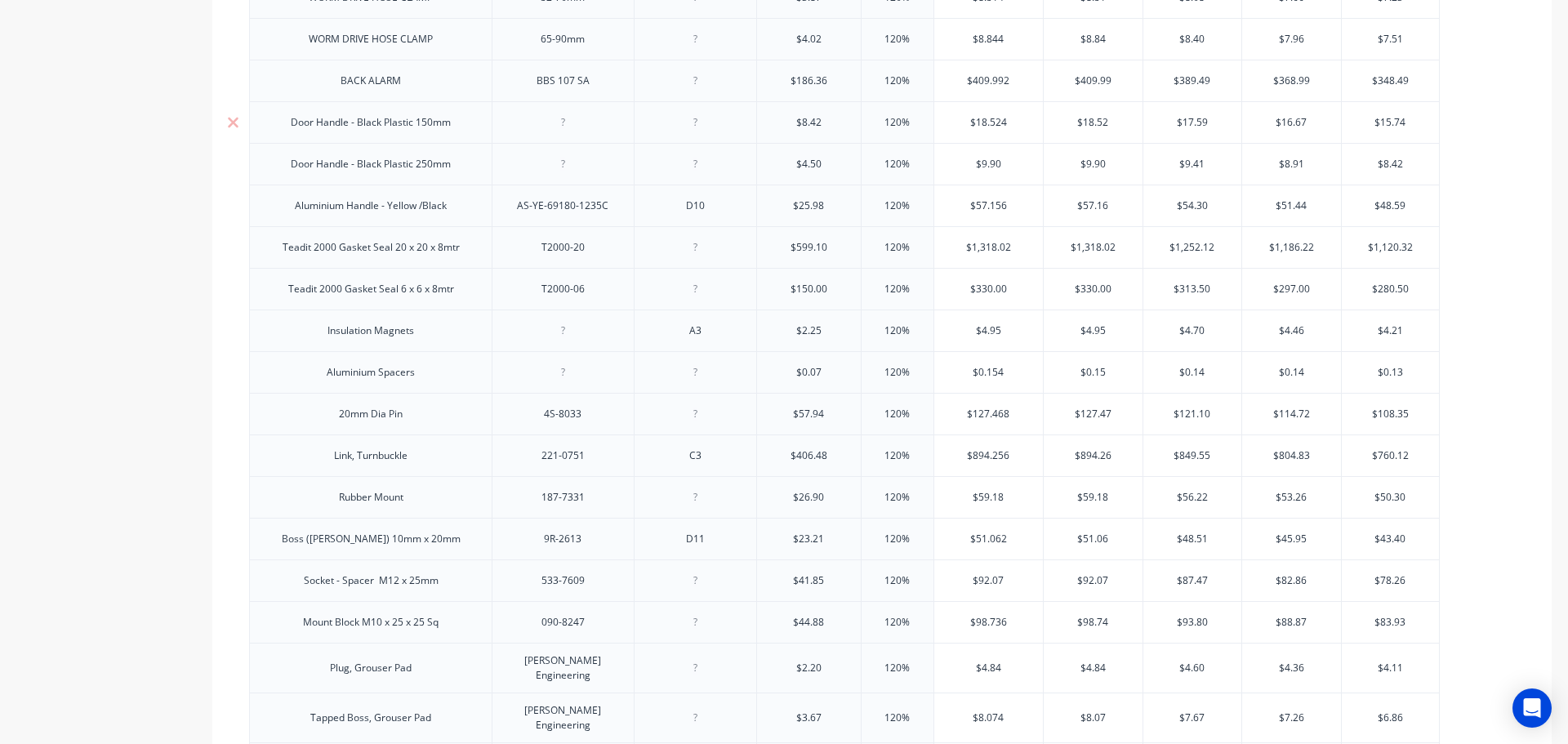
scroll to position [1878, 0]
drag, startPoint x: 453, startPoint y: 212, endPoint x: 291, endPoint y: 208, distance: 162.0
click at [291, 208] on div "Aluminium Handle - Yellow /Black" at bounding box center [370, 204] width 178 height 21
copy div "Aluminium Handle - Yellow /Black"
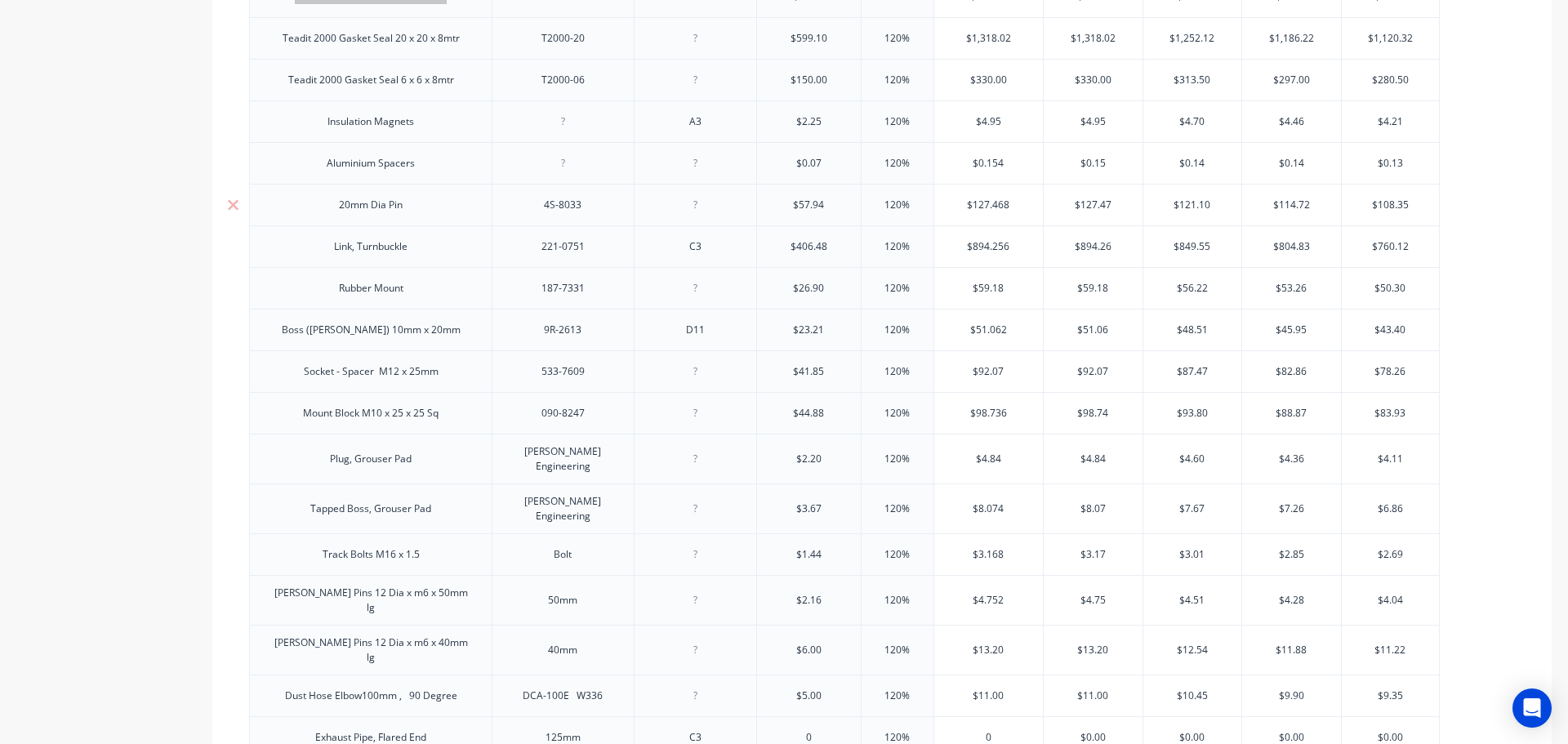
scroll to position [2123, 0]
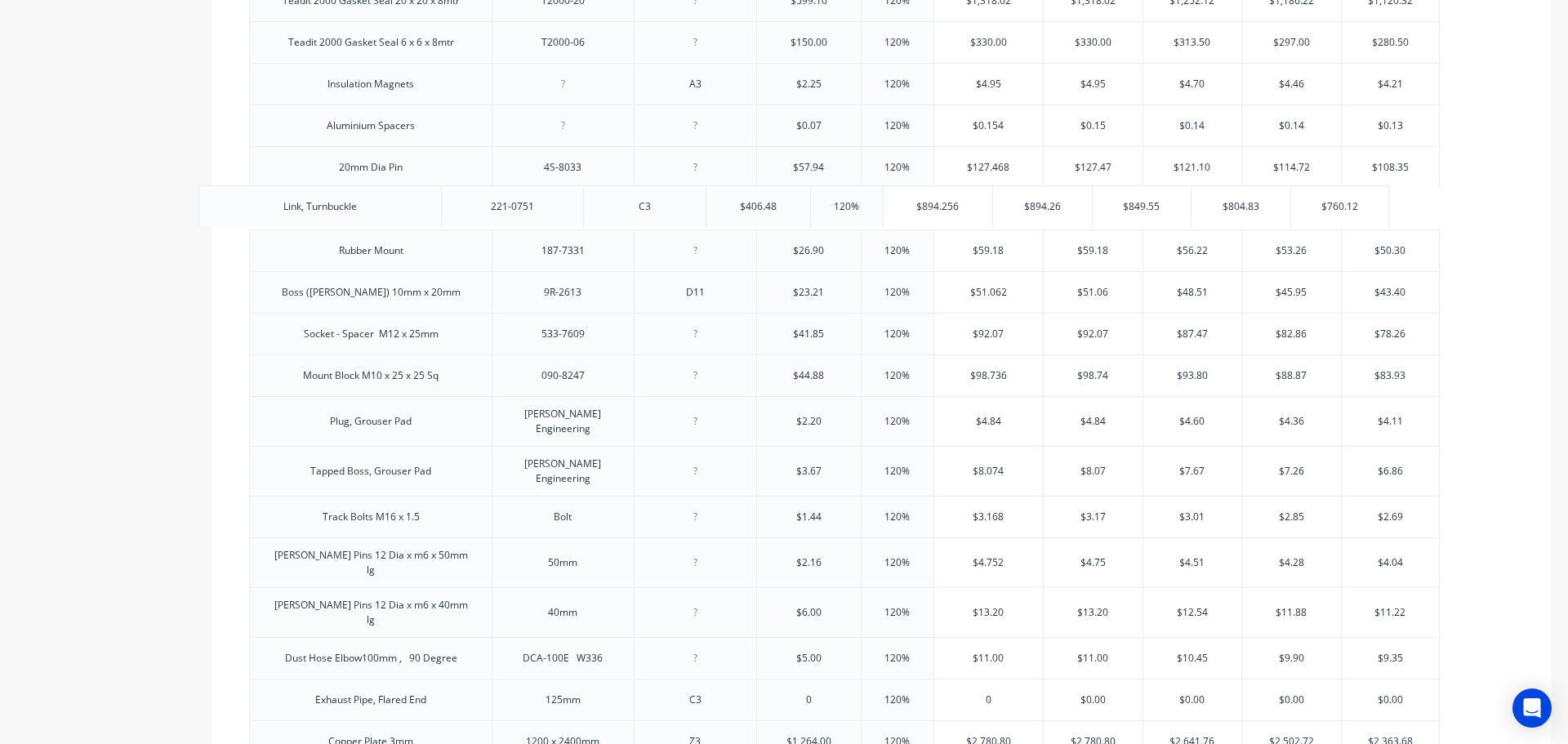
drag, startPoint x: 425, startPoint y: 211, endPoint x: 370, endPoint y: 208, distance: 55.1
drag, startPoint x: 399, startPoint y: 213, endPoint x: 342, endPoint y: 214, distance: 57.0
click at [342, 214] on div "Link, Turnbuckle" at bounding box center [370, 209] width 99 height 21
drag, startPoint x: 405, startPoint y: 215, endPoint x: 357, endPoint y: 215, distance: 48.0
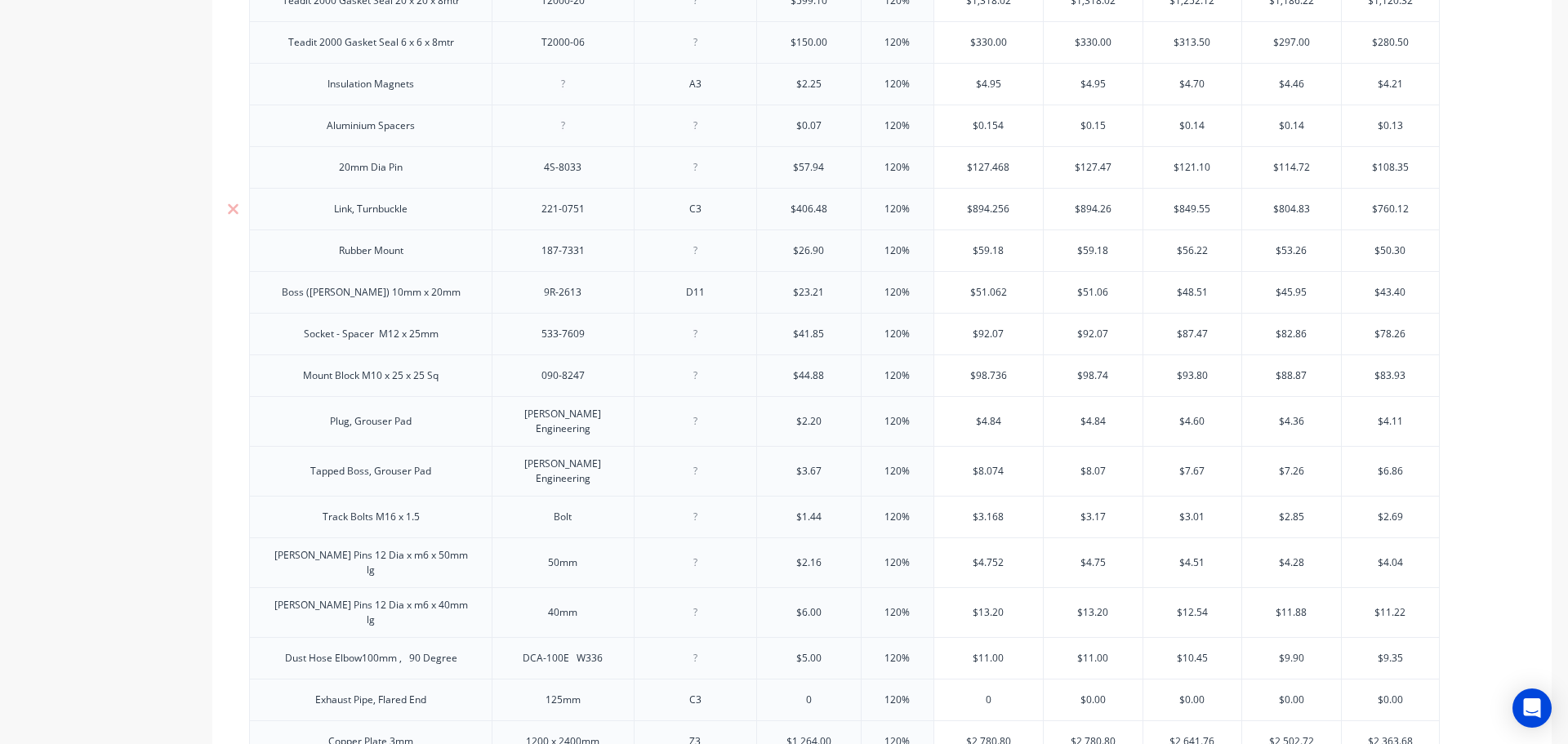
click at [357, 215] on div "Link, Turnbuckle" at bounding box center [370, 209] width 99 height 21
drag, startPoint x: 410, startPoint y: 217, endPoint x: 318, endPoint y: 212, distance: 92.1
click at [318, 212] on div "Link, Turnbuckle" at bounding box center [370, 208] width 242 height 42
copy div "Link, Turnbuckle"
type textarea "x"
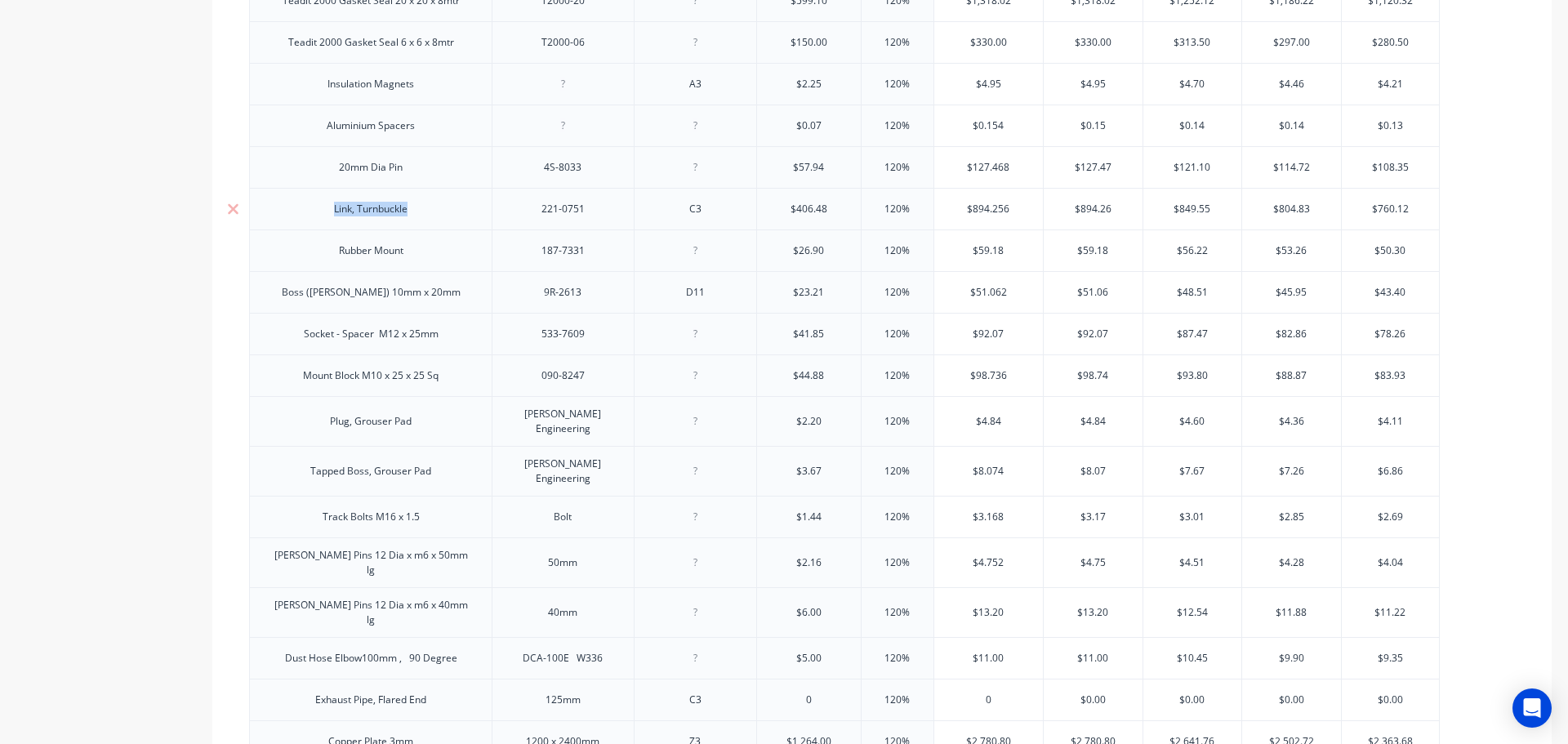
type input "$406.48"
drag, startPoint x: 831, startPoint y: 211, endPoint x: 783, endPoint y: 215, distance: 48.2
click at [783, 215] on input "$406.48" at bounding box center [809, 209] width 104 height 14
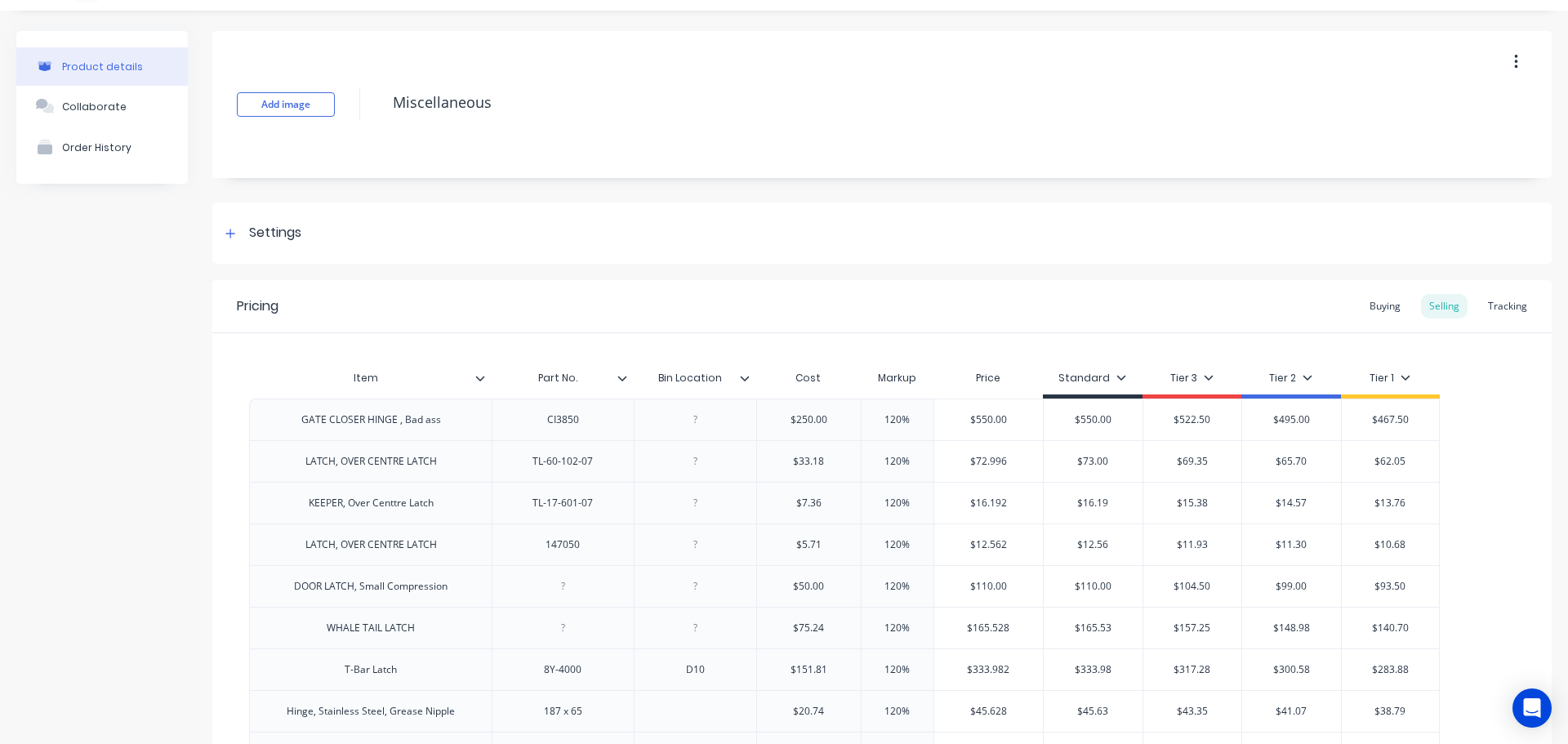
scroll to position [0, 0]
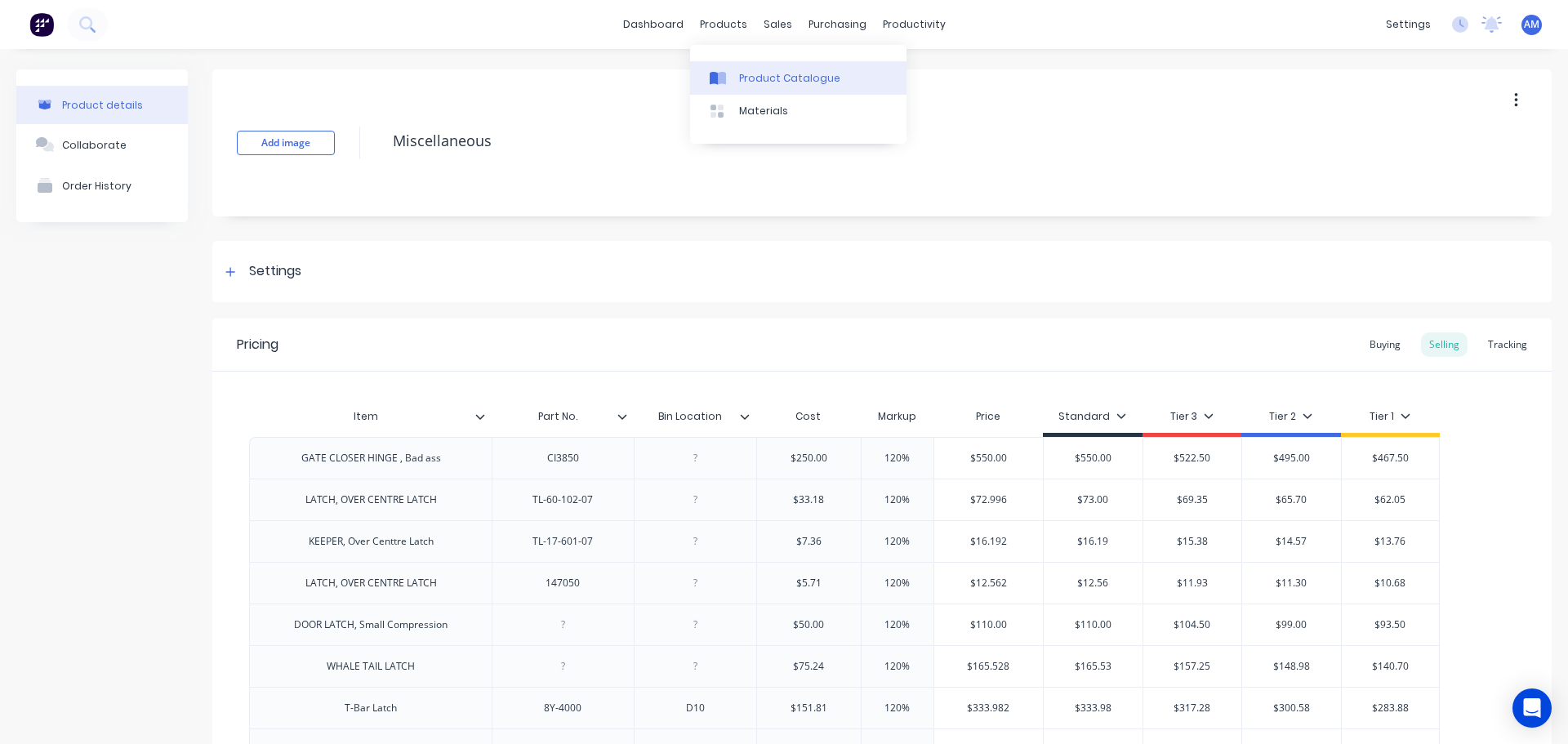
click at [754, 75] on div "Product Catalogue" at bounding box center [789, 78] width 101 height 14
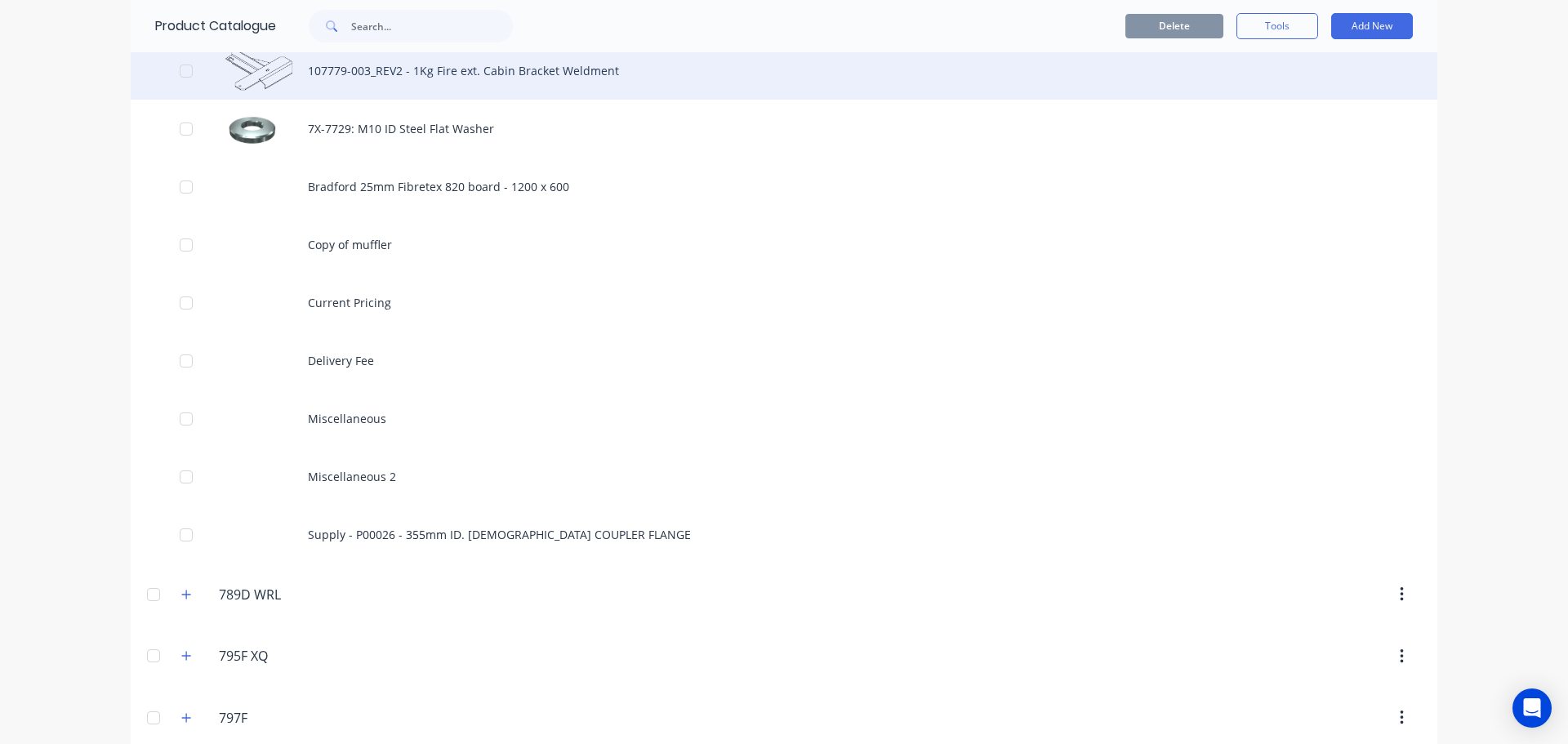
scroll to position [326, 0]
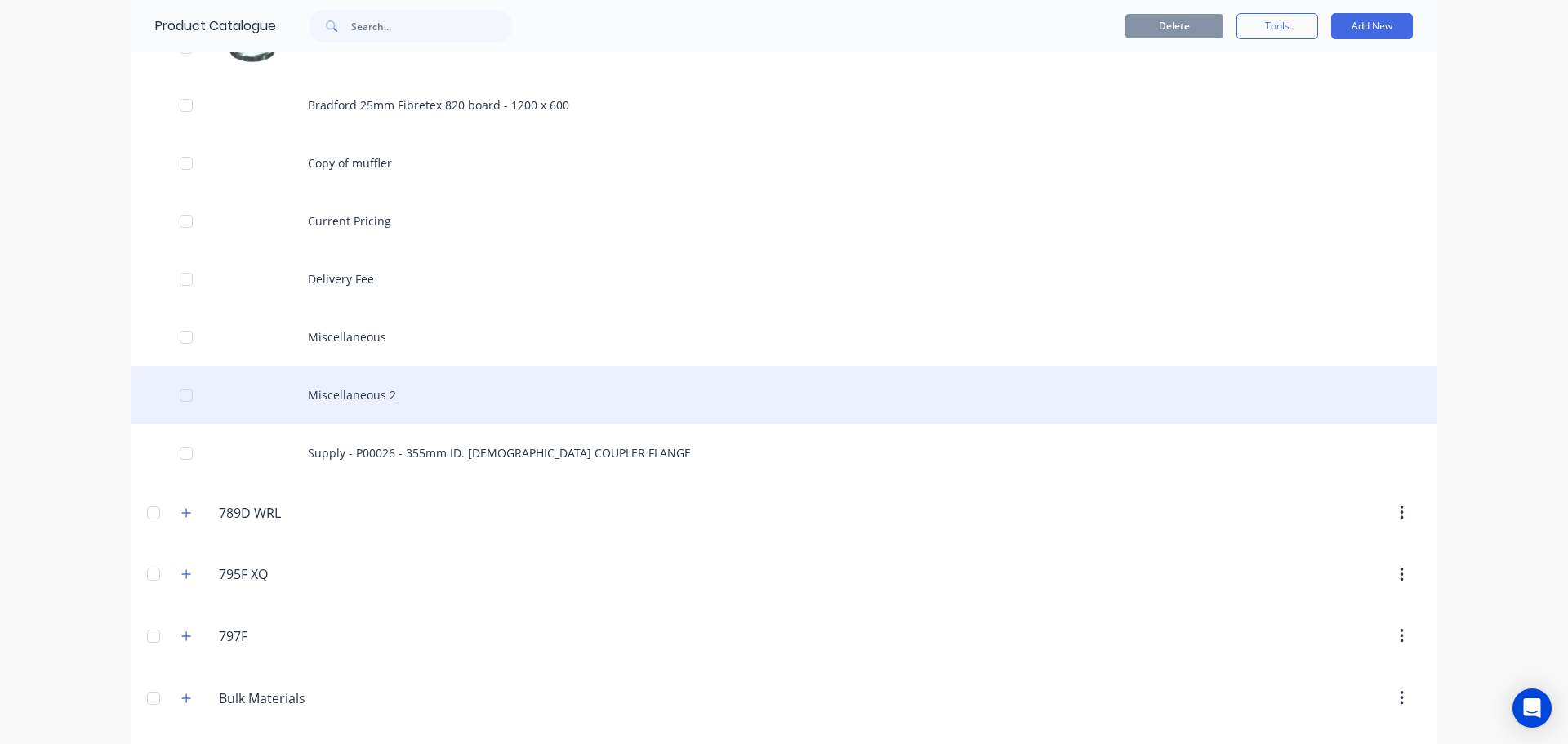
click at [380, 391] on div "Miscellaneous 2" at bounding box center [784, 394] width 1307 height 58
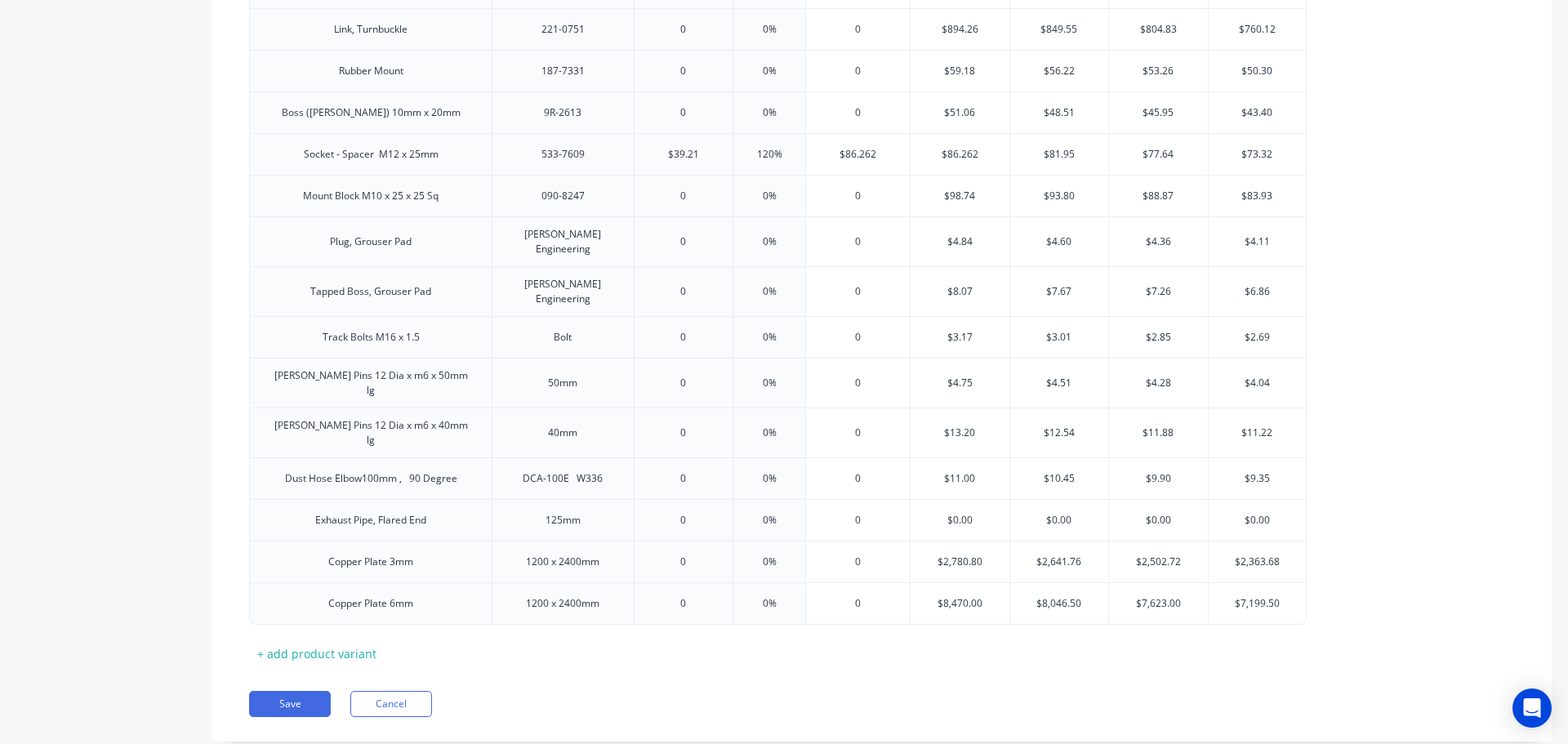
scroll to position [2312, 0]
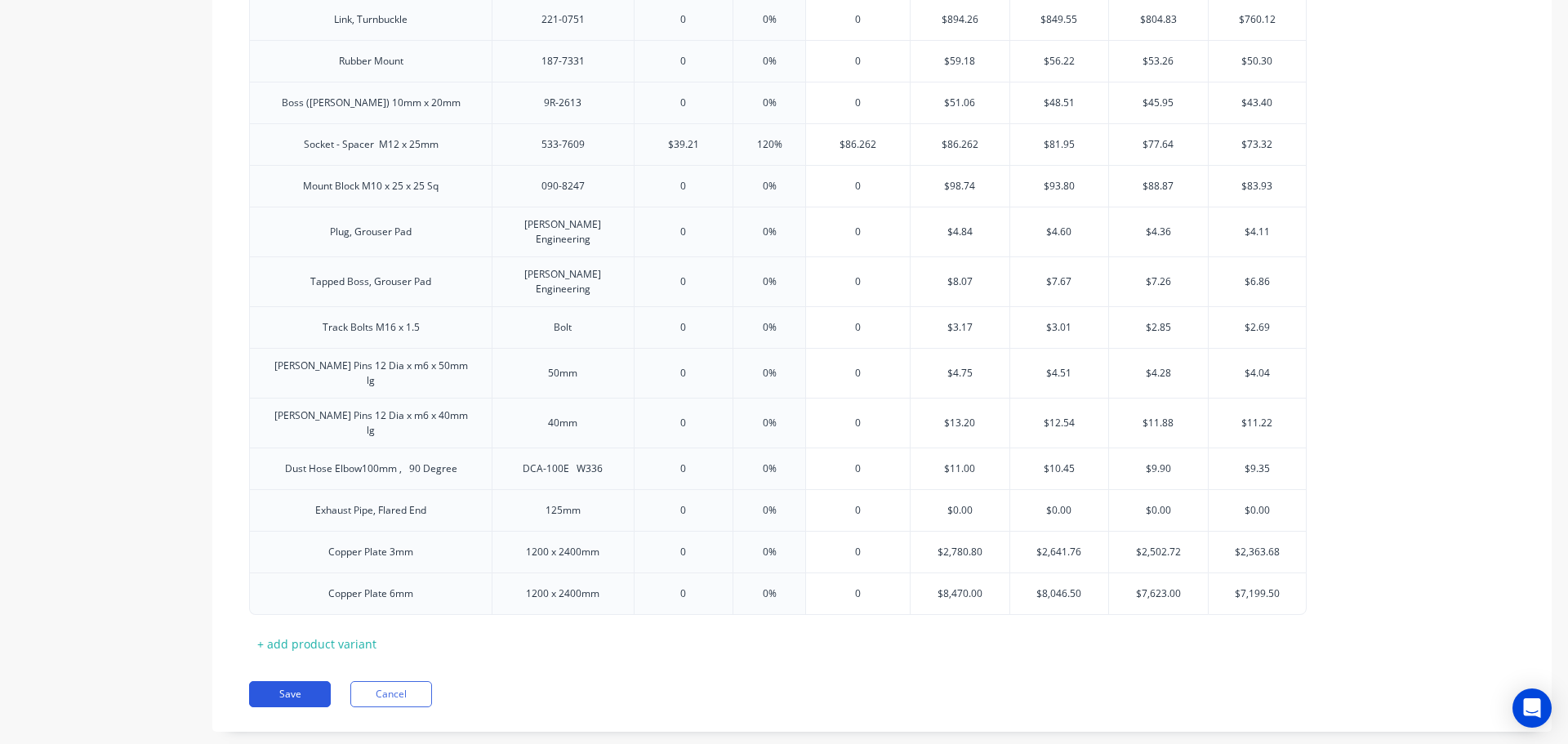
click at [301, 681] on button "Save" at bounding box center [290, 694] width 81 height 26
type textarea "x"
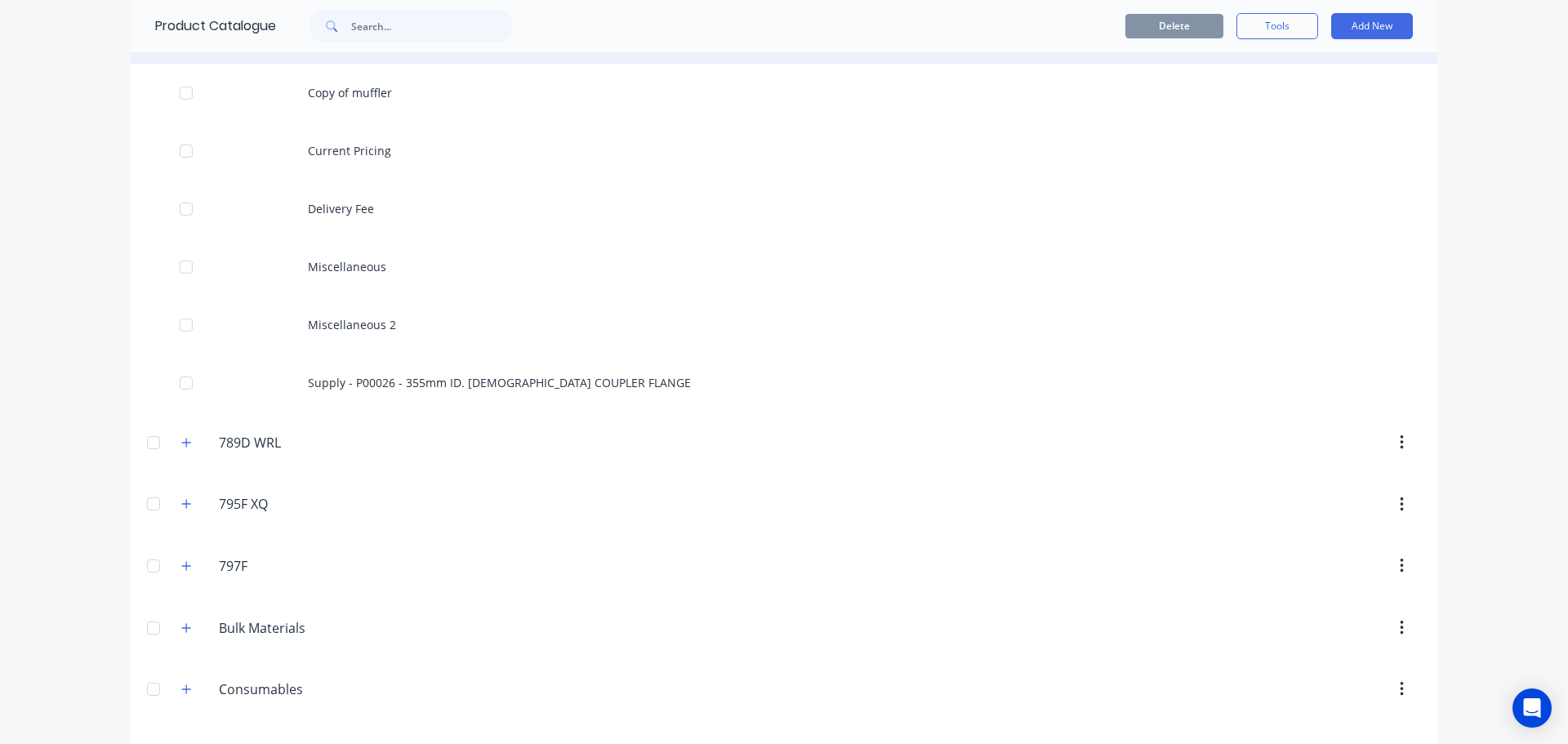
scroll to position [409, 0]
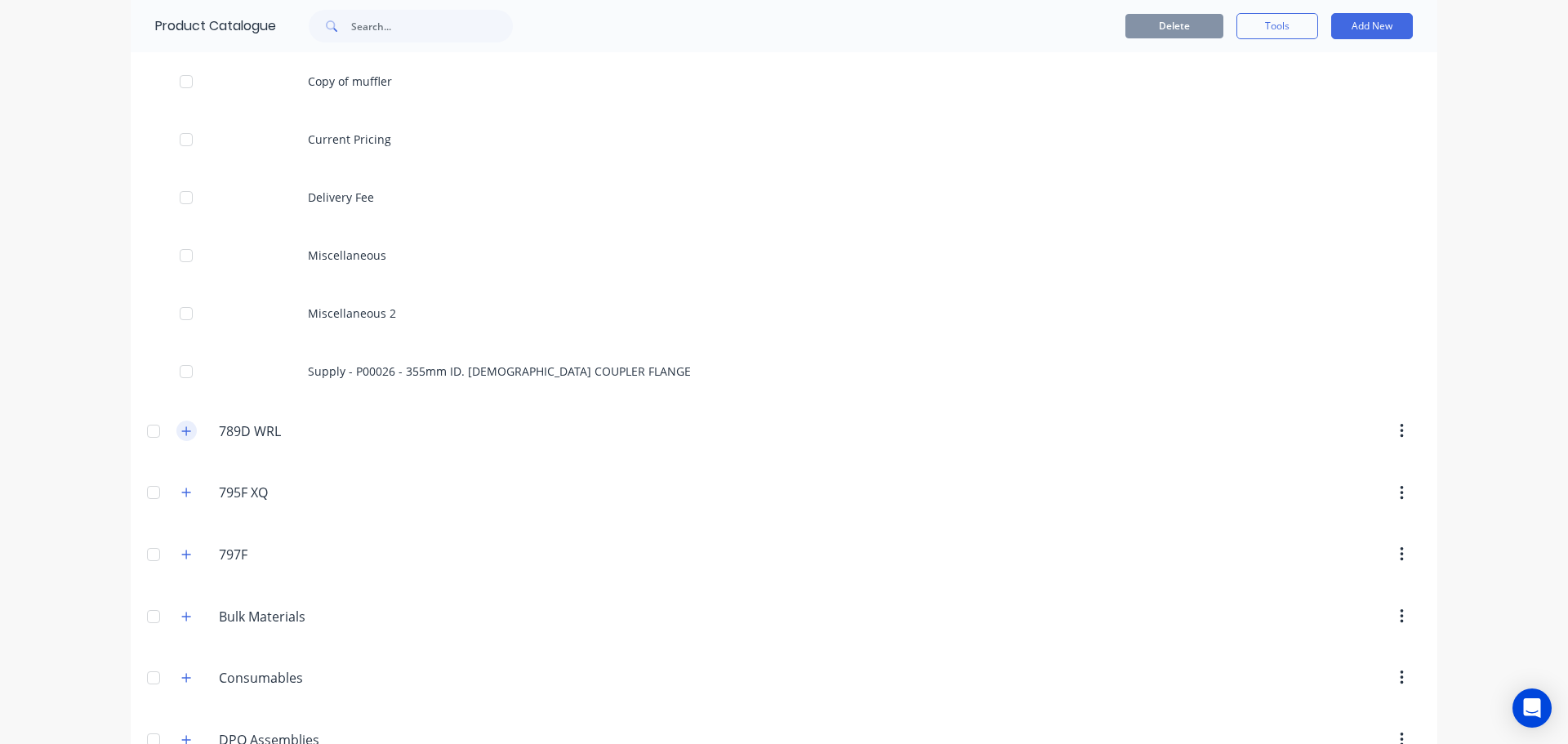
click at [182, 427] on icon "button" at bounding box center [187, 431] width 9 height 9
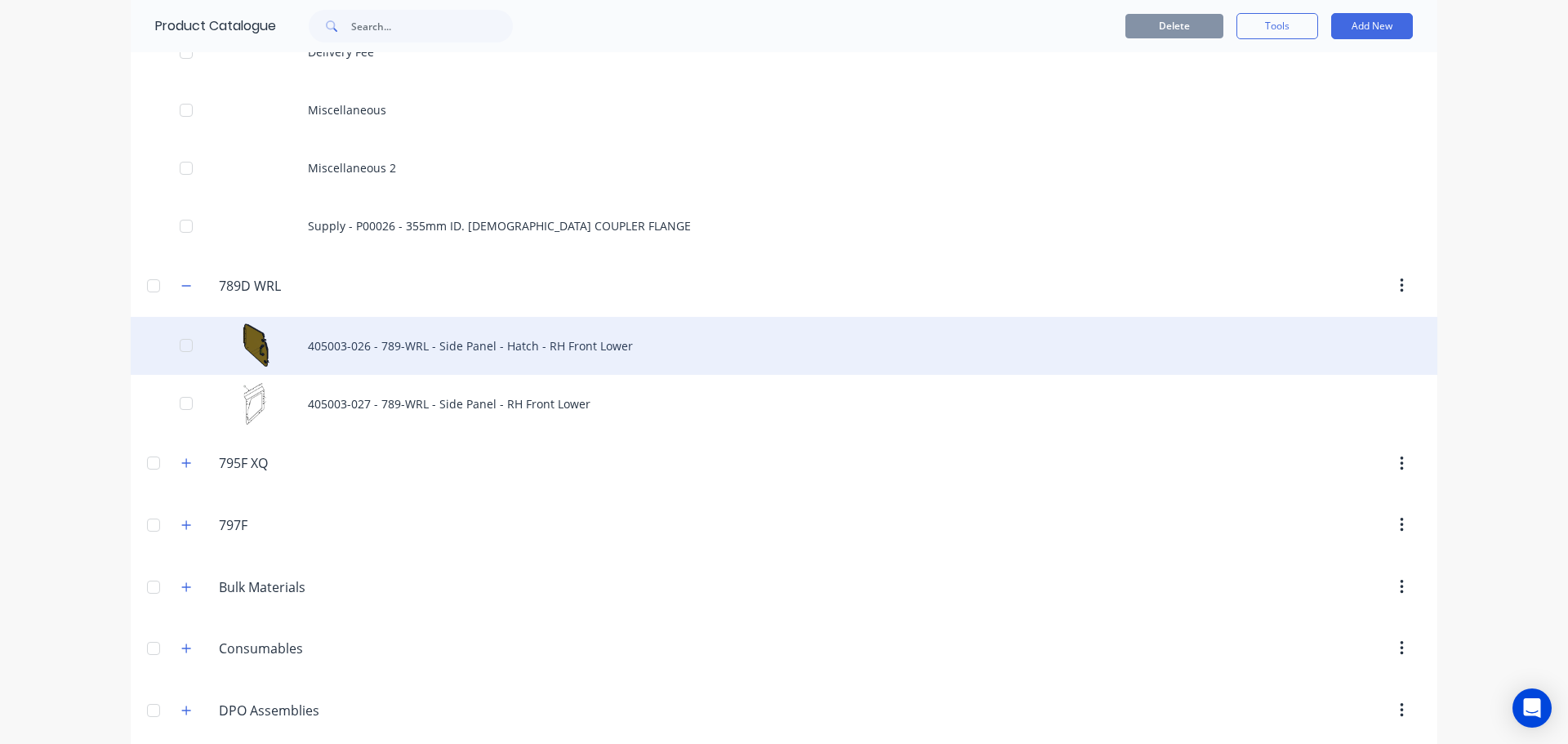
scroll to position [571, 0]
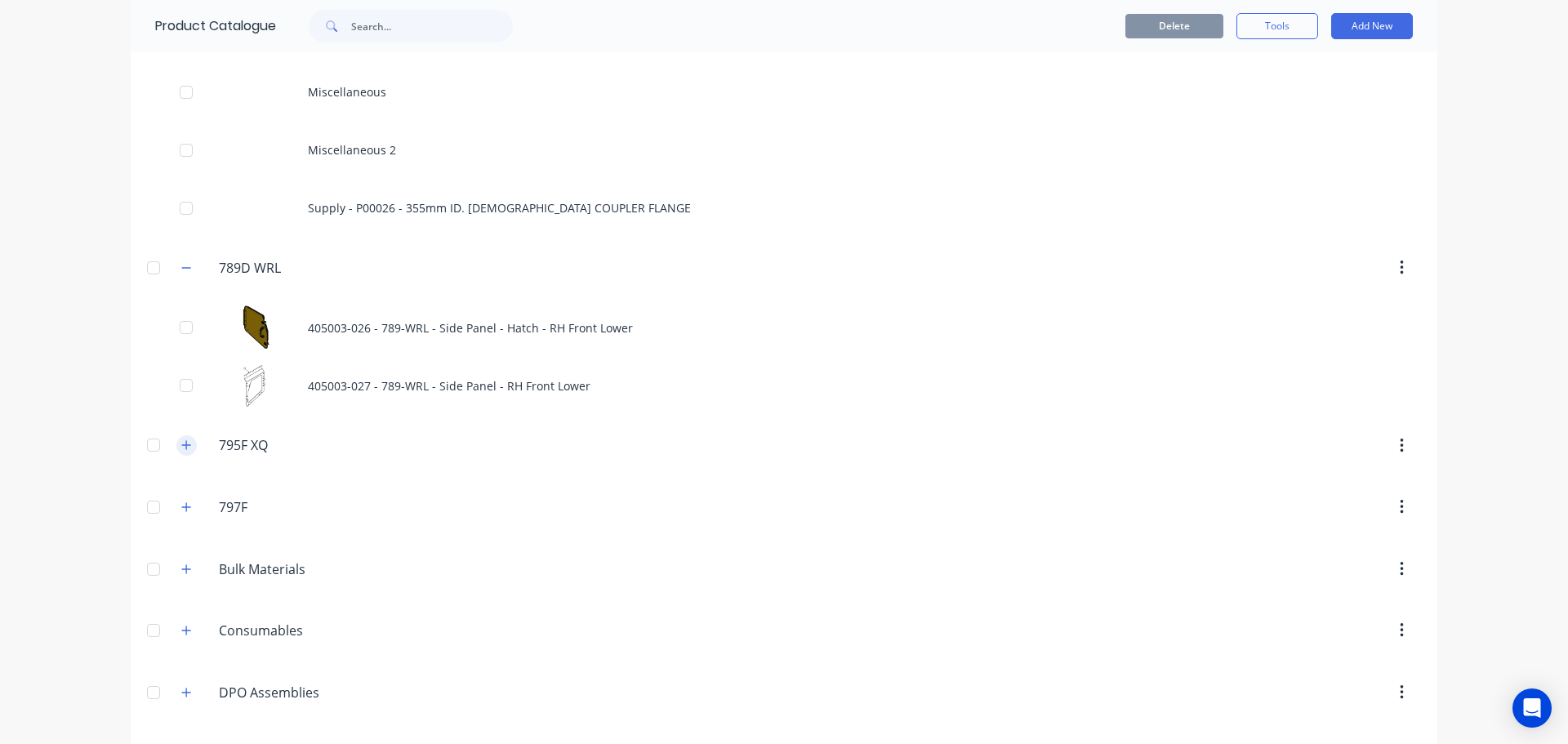
click at [182, 444] on icon "button" at bounding box center [186, 444] width 10 height 12
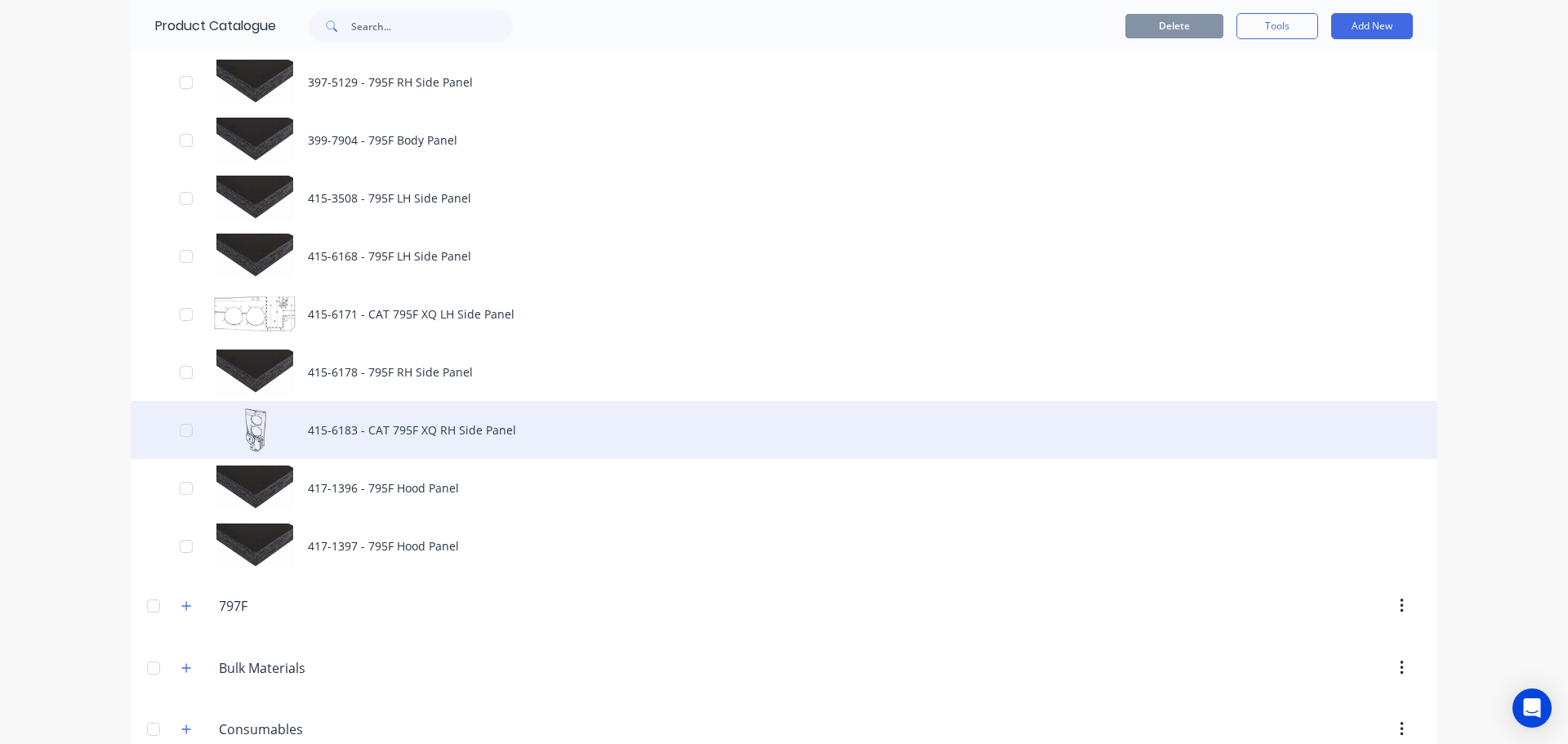
scroll to position [2368, 0]
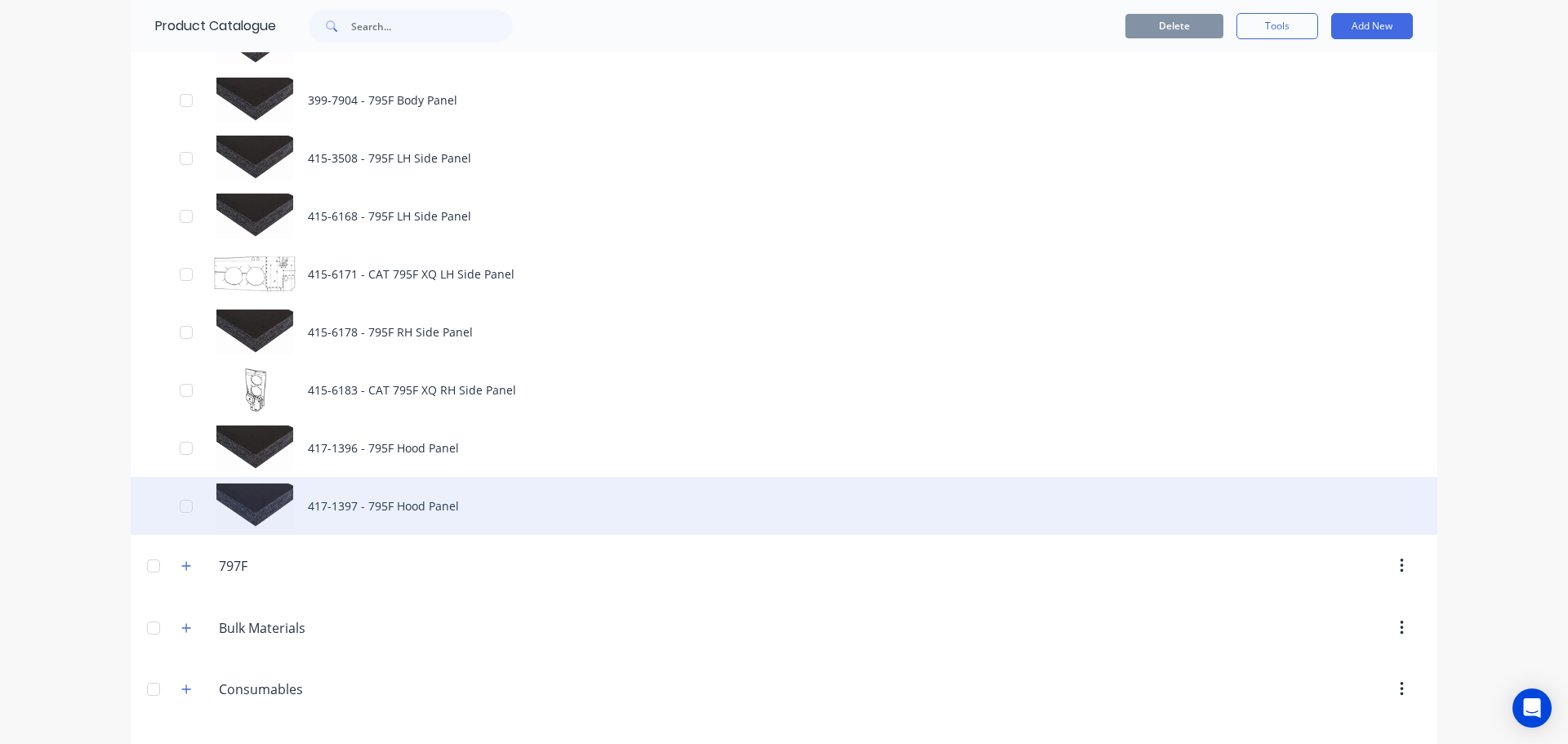
click at [377, 504] on div "417-1397 - 795F Hood Panel" at bounding box center [784, 505] width 1307 height 58
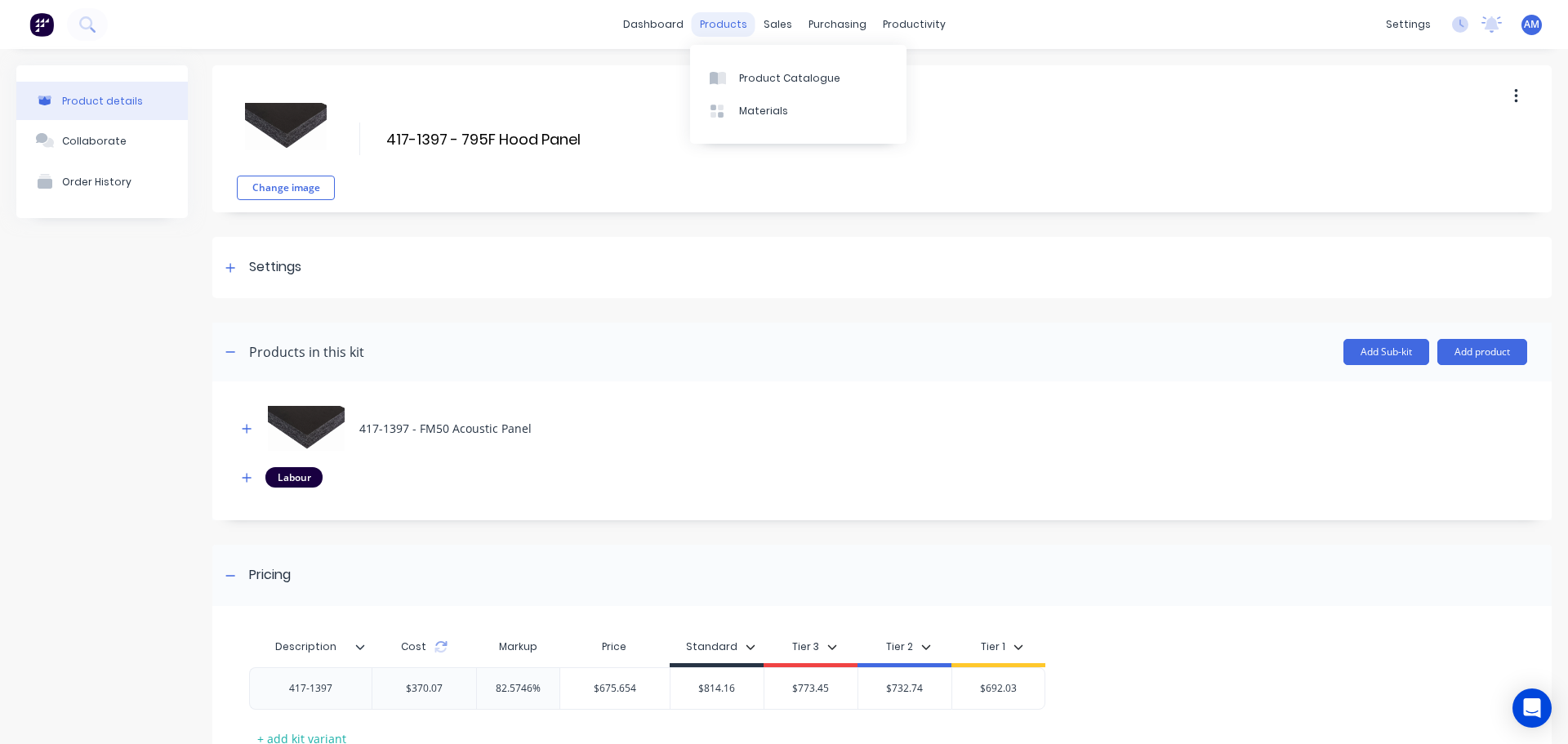
click at [724, 22] on div "products" at bounding box center [724, 24] width 64 height 24
click at [762, 69] on link "Product Catalogue" at bounding box center [799, 77] width 216 height 33
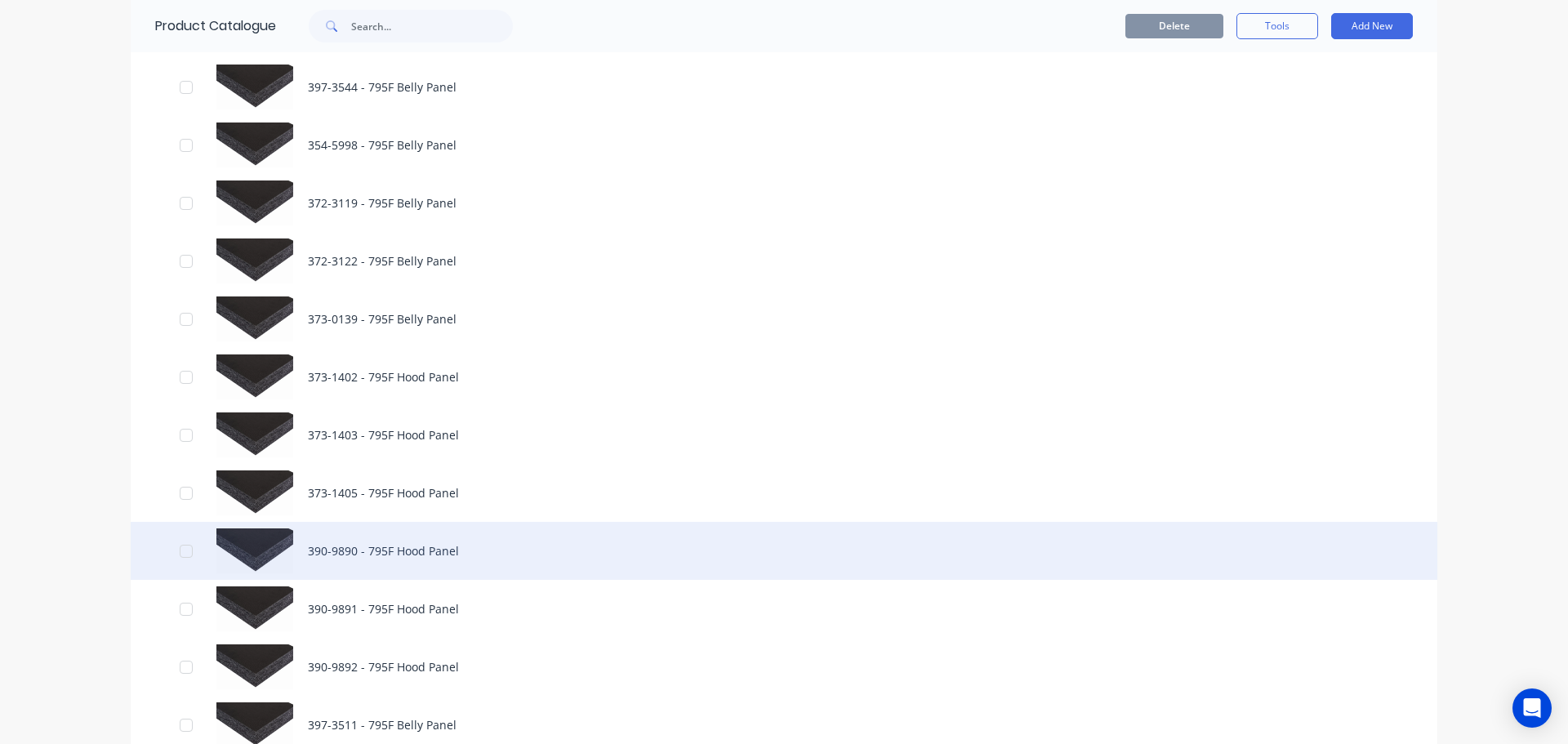
scroll to position [1061, 0]
